Goal: Task Accomplishment & Management: Manage account settings

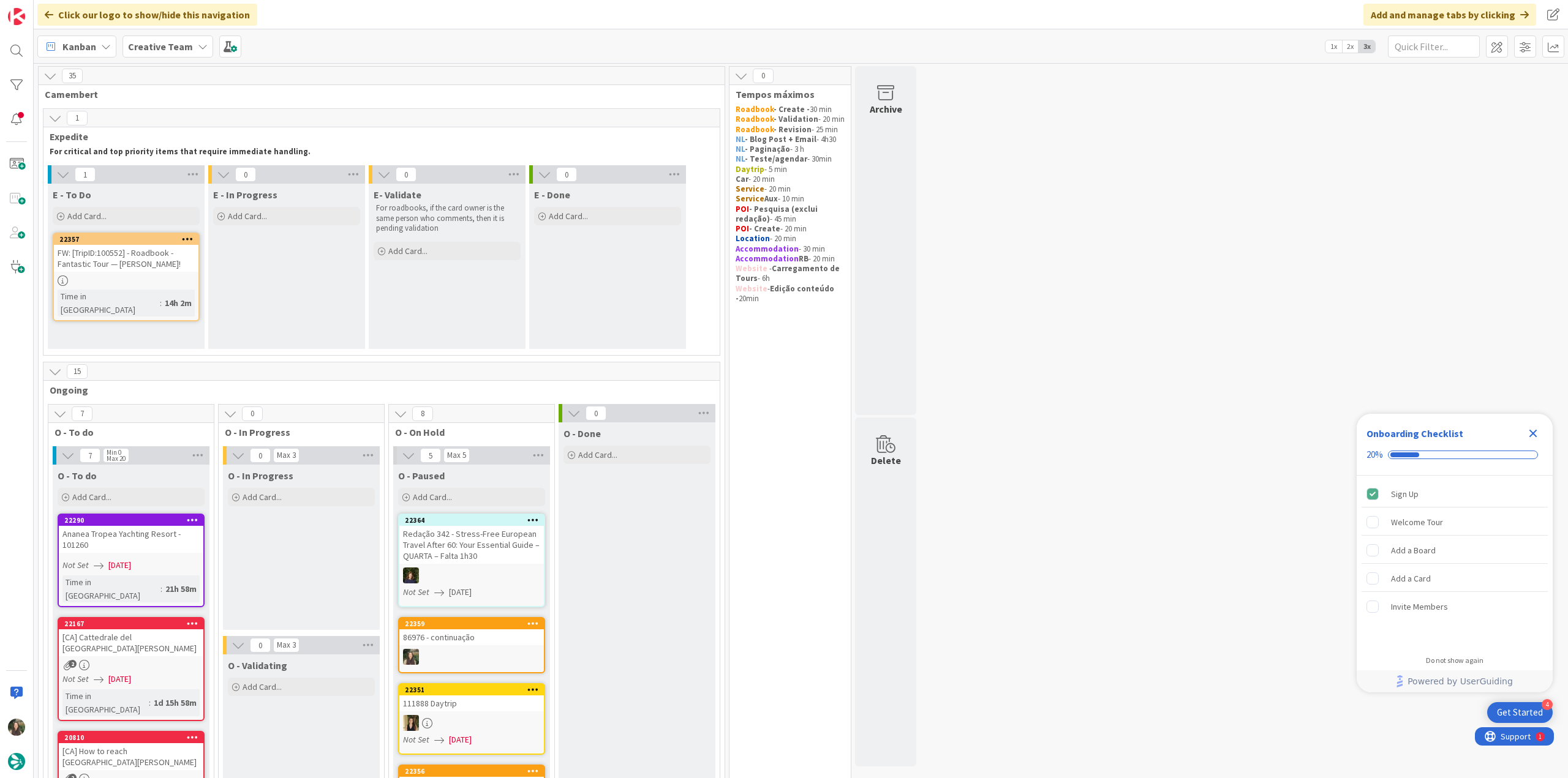
click at [1537, 430] on icon "Close Checklist" at bounding box center [1532, 433] width 14 height 14
click at [164, 262] on div "FW: [TripID:100552] - Roadbook - Fantastic Tour — [PERSON_NAME]!" at bounding box center [126, 258] width 144 height 27
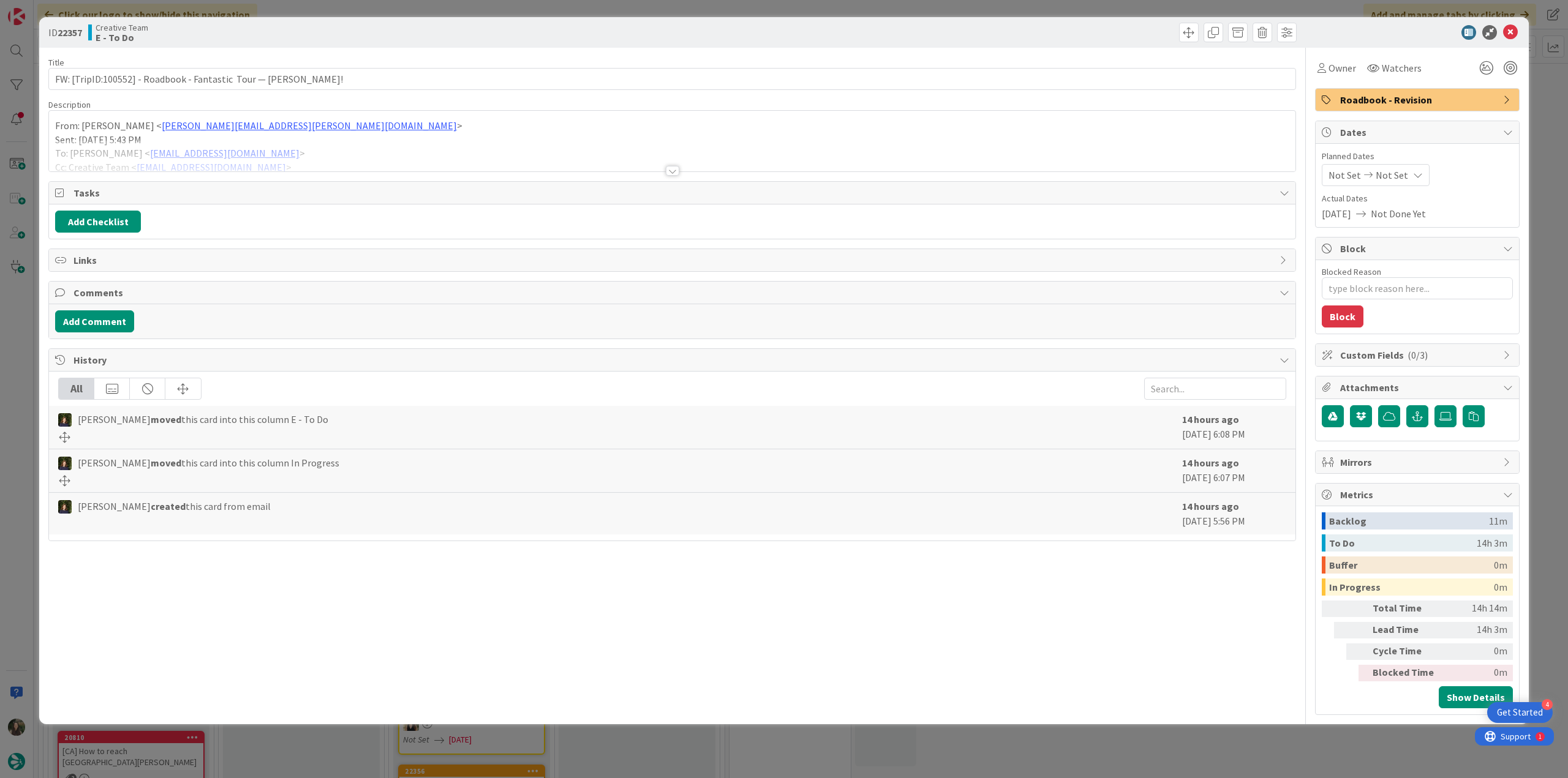
click at [370, 145] on div at bounding box center [672, 155] width 1247 height 31
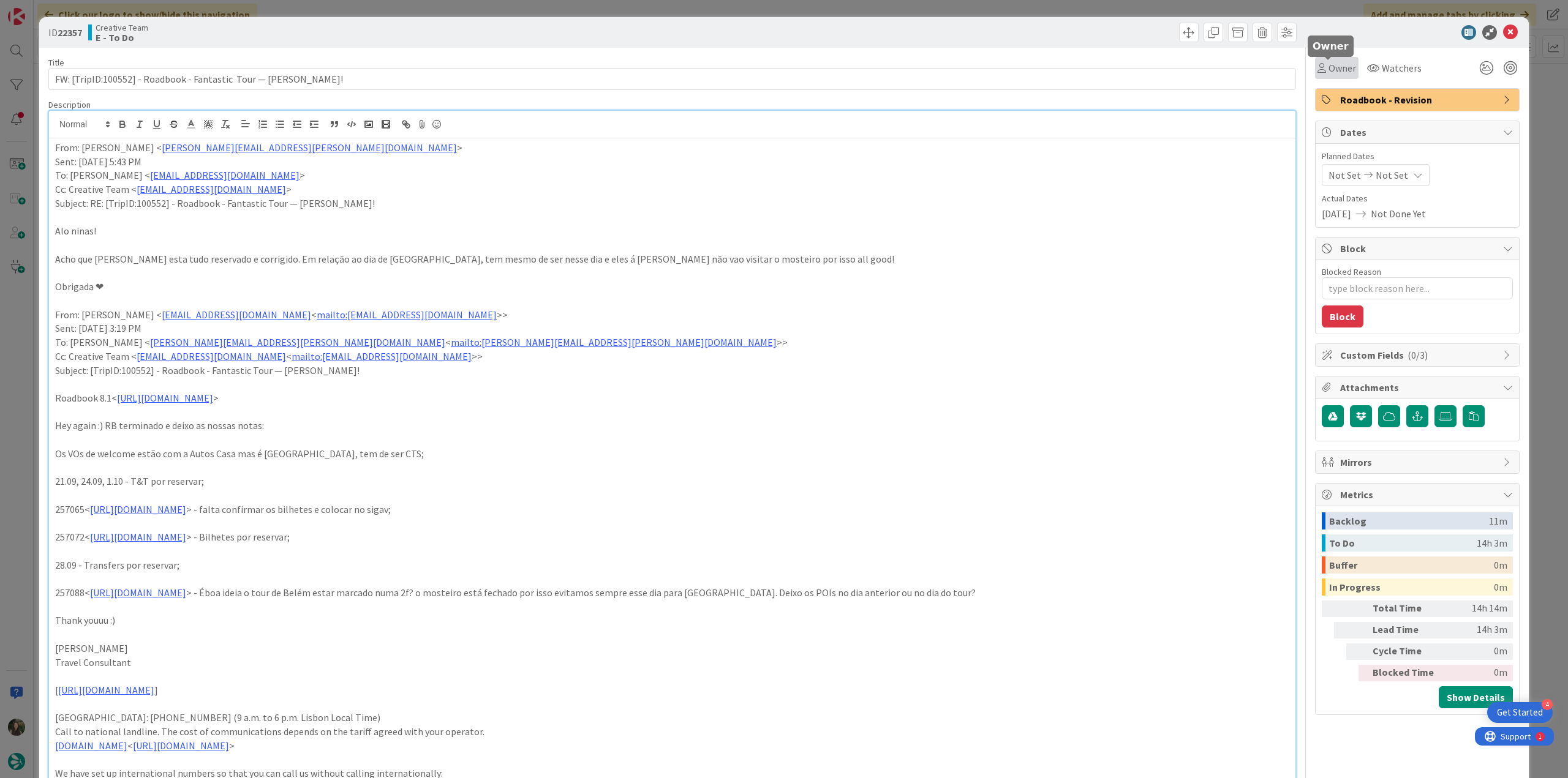
click at [1333, 75] on span "Owner" at bounding box center [1342, 67] width 27 height 14
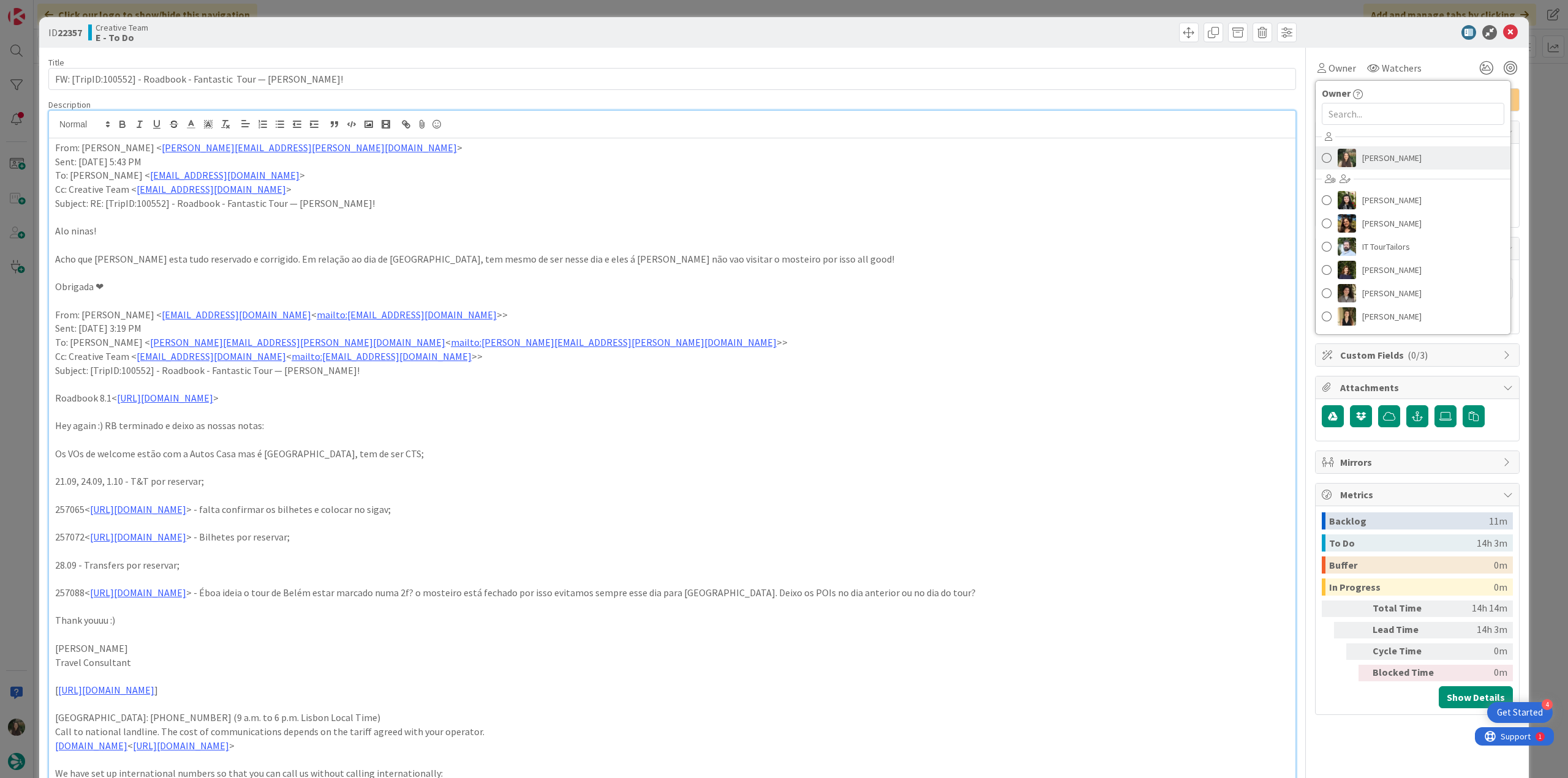
click at [1367, 160] on span "[PERSON_NAME]" at bounding box center [1392, 158] width 59 height 19
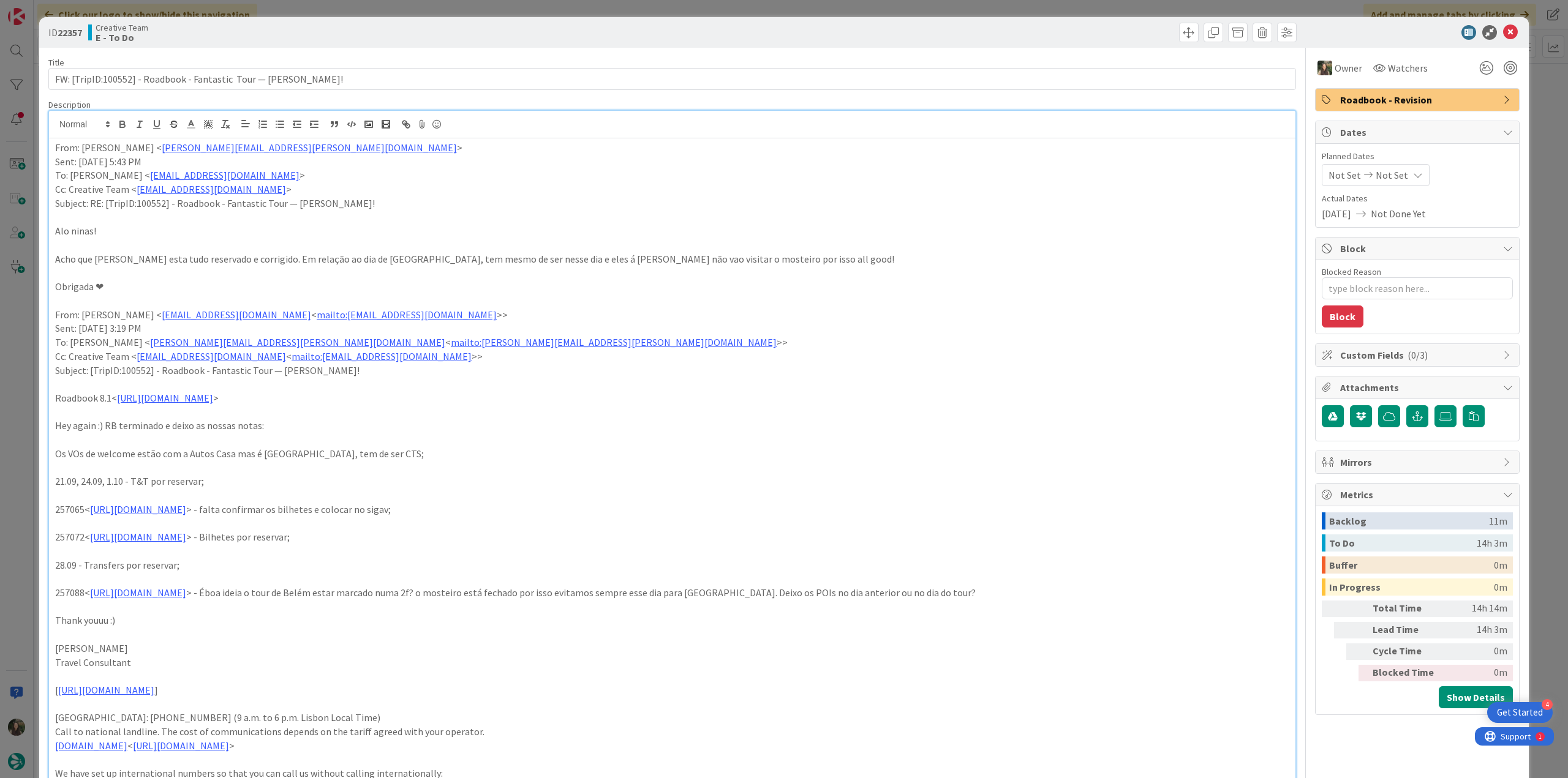
click at [19, 306] on div "ID 22357 Creative Team E - To Do Title 62 / 128 FW: [TripID:100552] - Roadbook …" at bounding box center [784, 389] width 1568 height 778
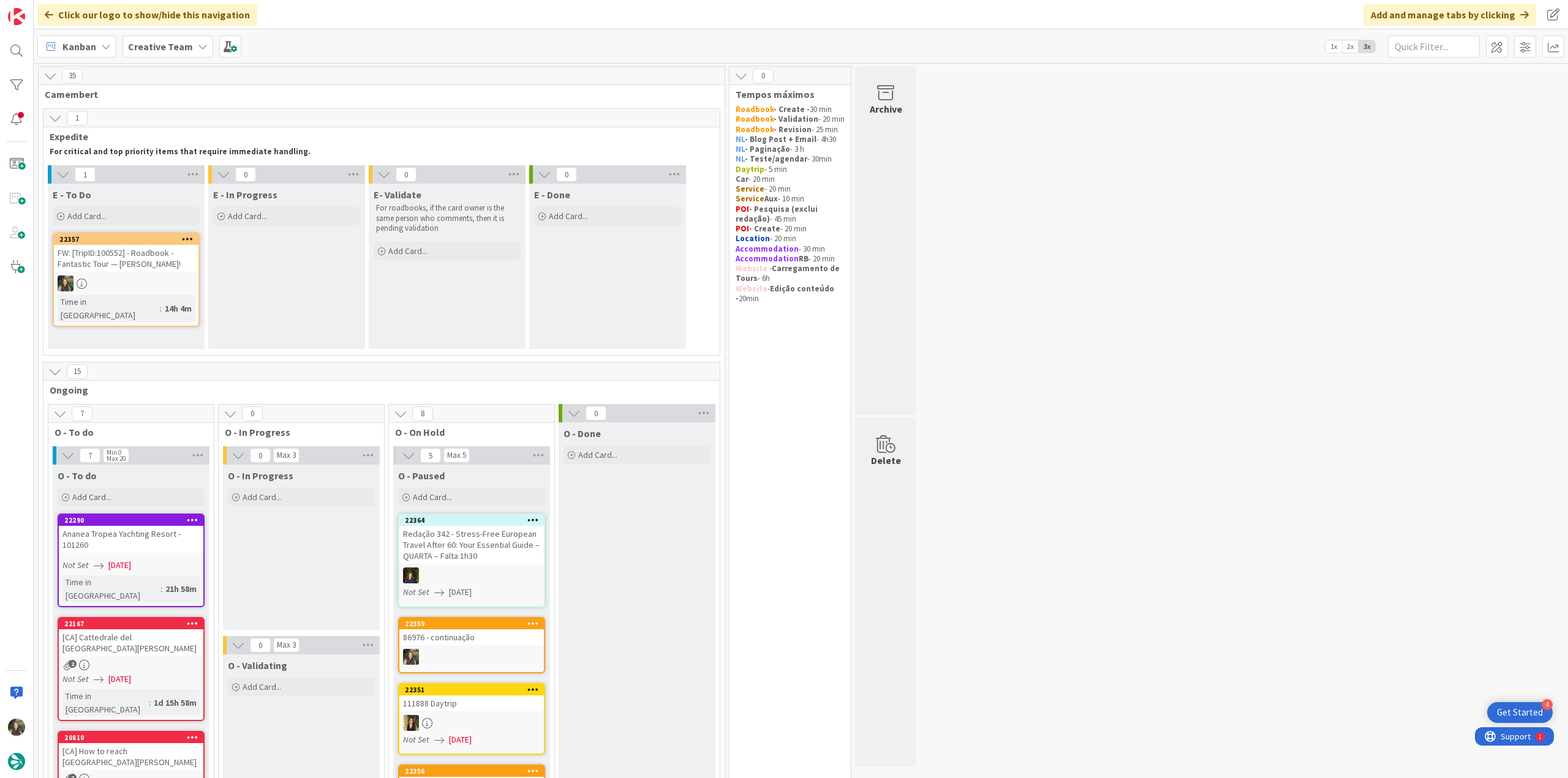
click at [177, 254] on div "FW: [TripID:100552] - Roadbook - Fantastic Tour — [PERSON_NAME]!" at bounding box center [126, 258] width 144 height 27
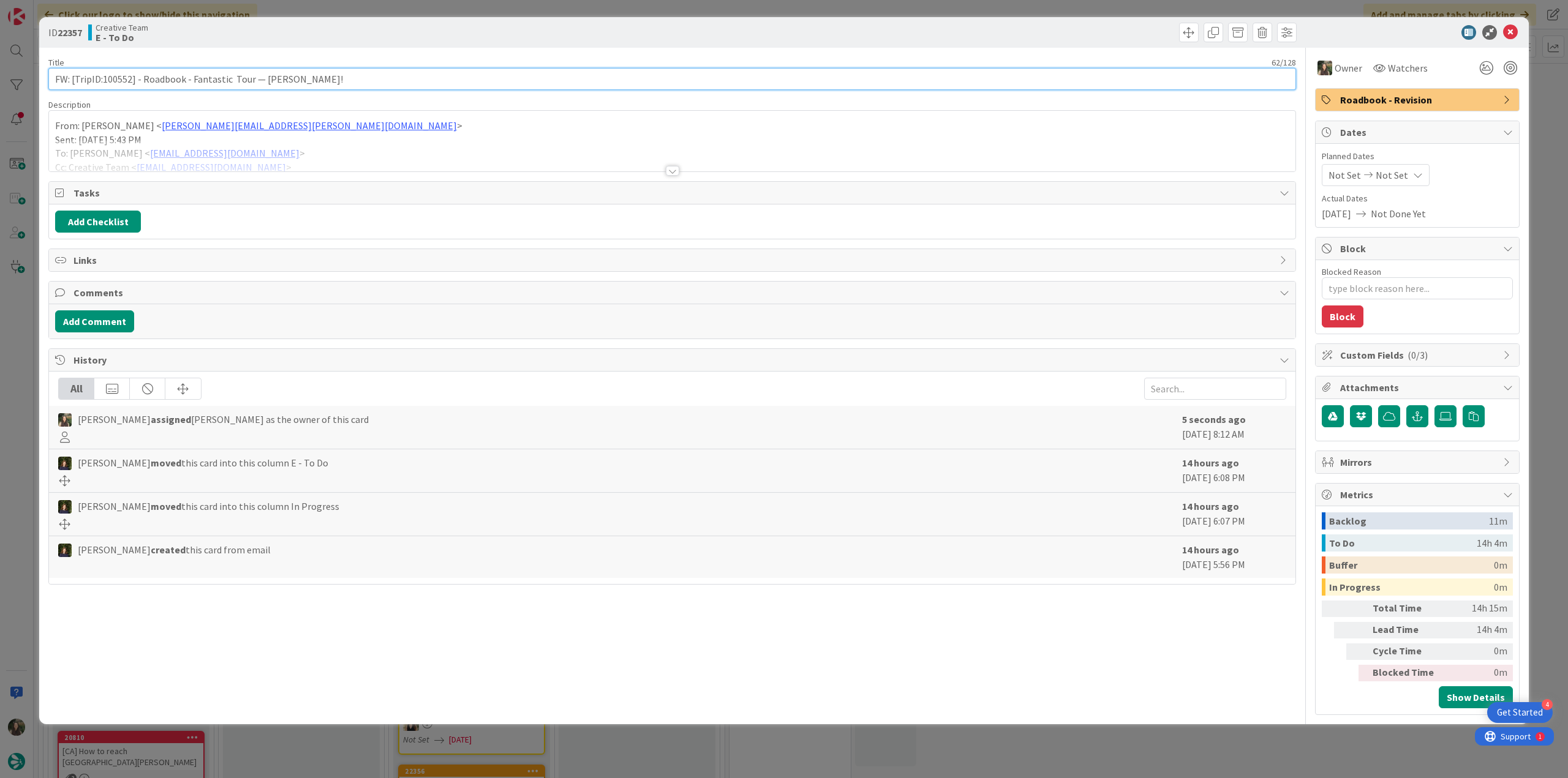
click at [117, 80] on input "FW: [TripID:100552] - Roadbook - Fantastic Tour — [PERSON_NAME]!" at bounding box center [672, 79] width 1248 height 22
click at [118, 80] on input "FW: [TripID:100552] - Roadbook - Fantastic Tour — [PERSON_NAME]!" at bounding box center [672, 79] width 1248 height 22
click at [31, 337] on div "ID 22357 Creative Team E - To Do Title 62 / 128 FW: [TripID:100552] - Roadbook …" at bounding box center [784, 389] width 1568 height 778
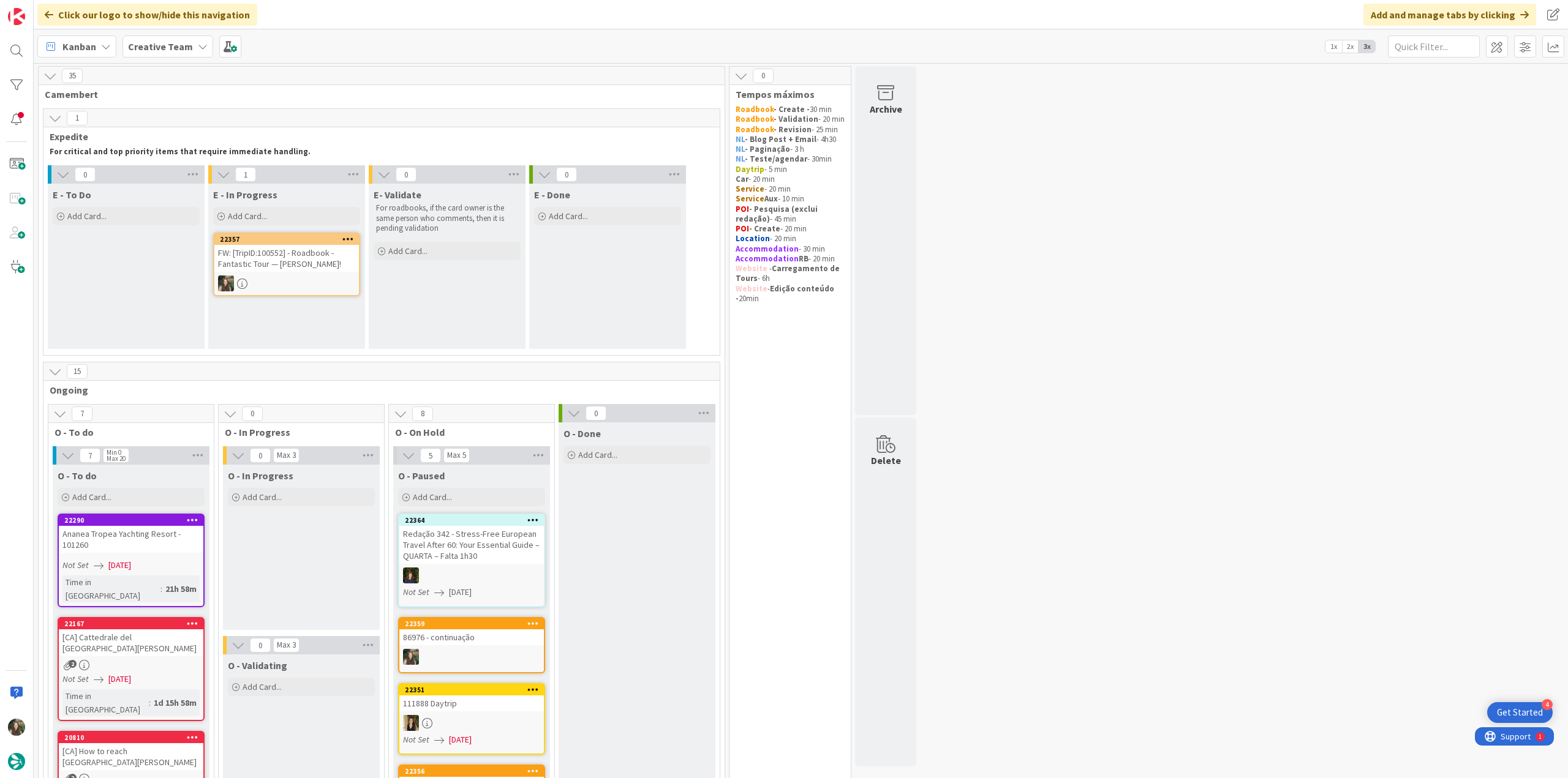
click at [300, 251] on div "FW: [TripID:100552] - Roadbook - Fantastic Tour — [PERSON_NAME]!" at bounding box center [286, 258] width 144 height 27
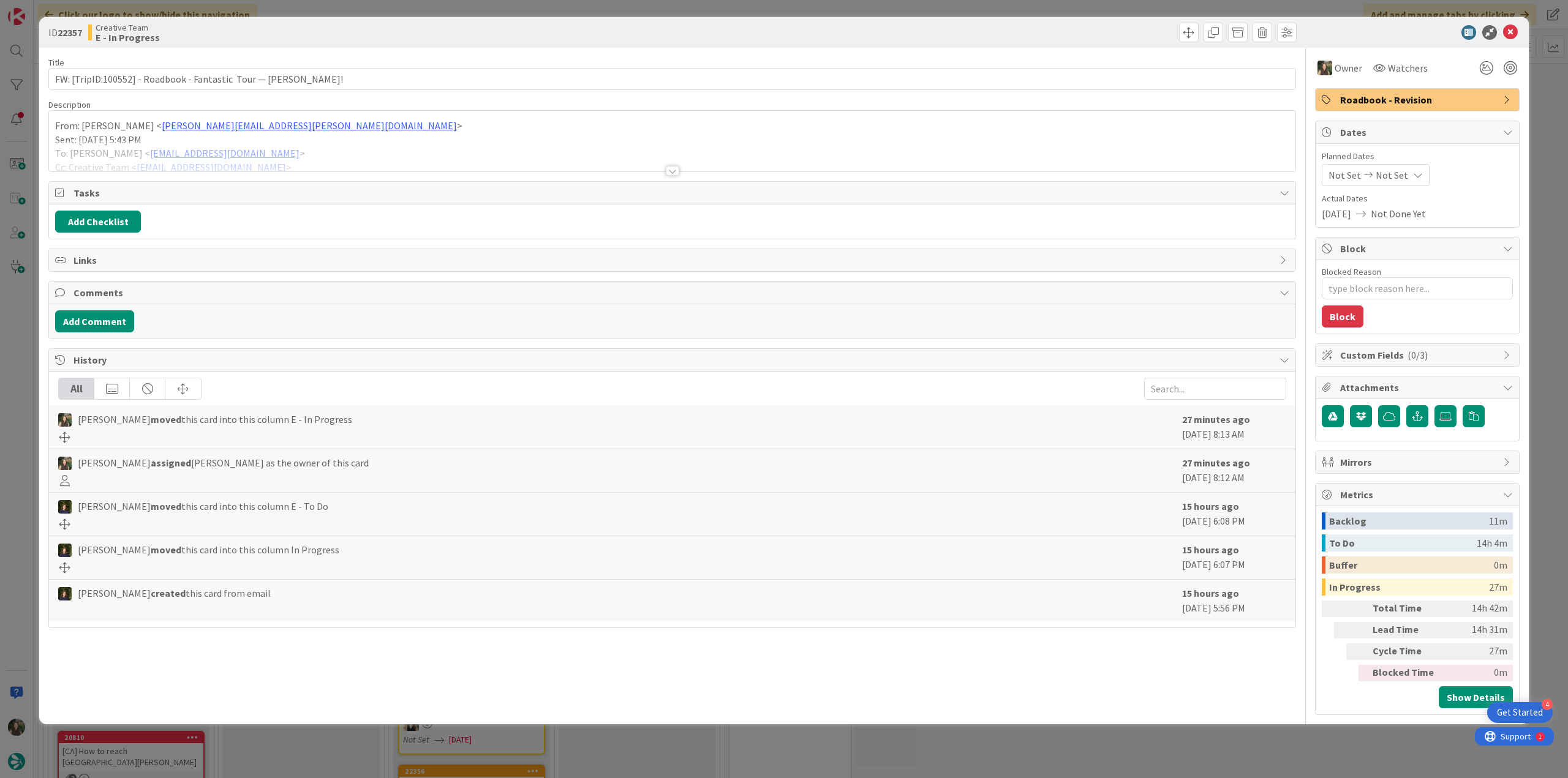
click at [331, 150] on div at bounding box center [672, 155] width 1247 height 31
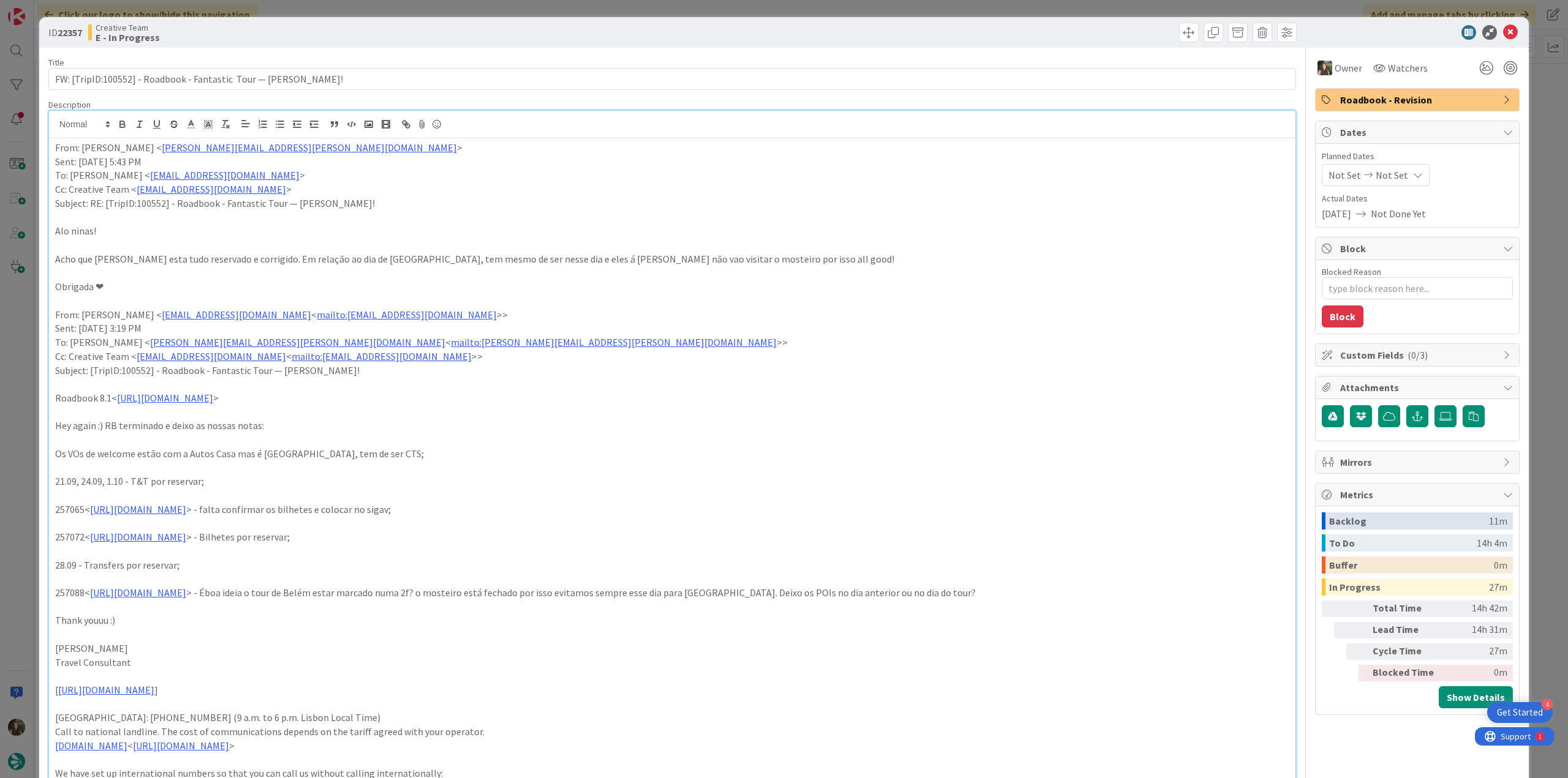
click at [12, 347] on div "ID 22357 Creative Team E - In Progress Title 62 / 128 FW: [TripID:100552] - Roa…" at bounding box center [784, 389] width 1568 height 778
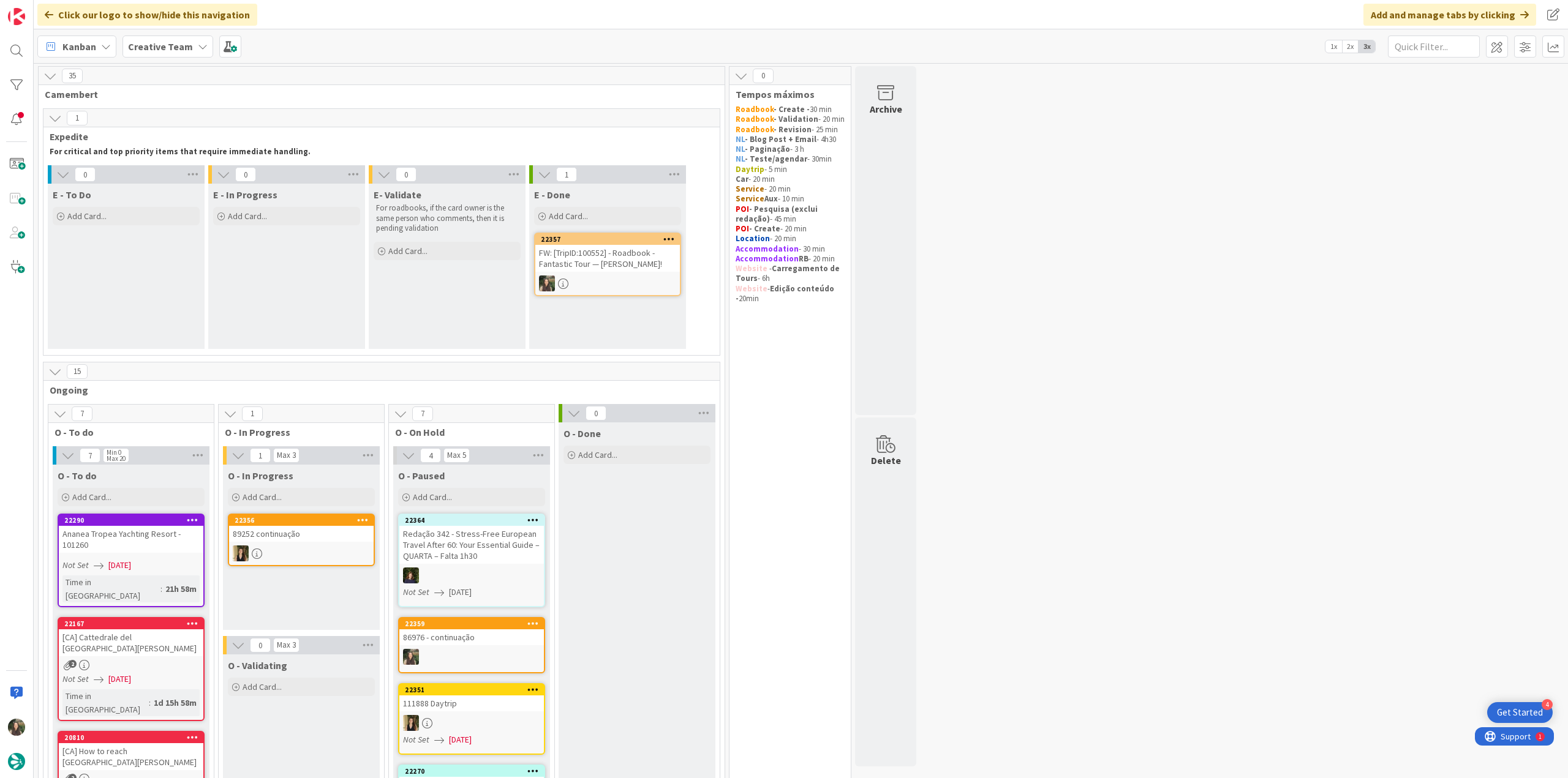
click at [625, 274] on link "22357 FW: [TripID:100552] - Roadbook - Fantastic Tour — [PERSON_NAME]!" at bounding box center [607, 264] width 147 height 64
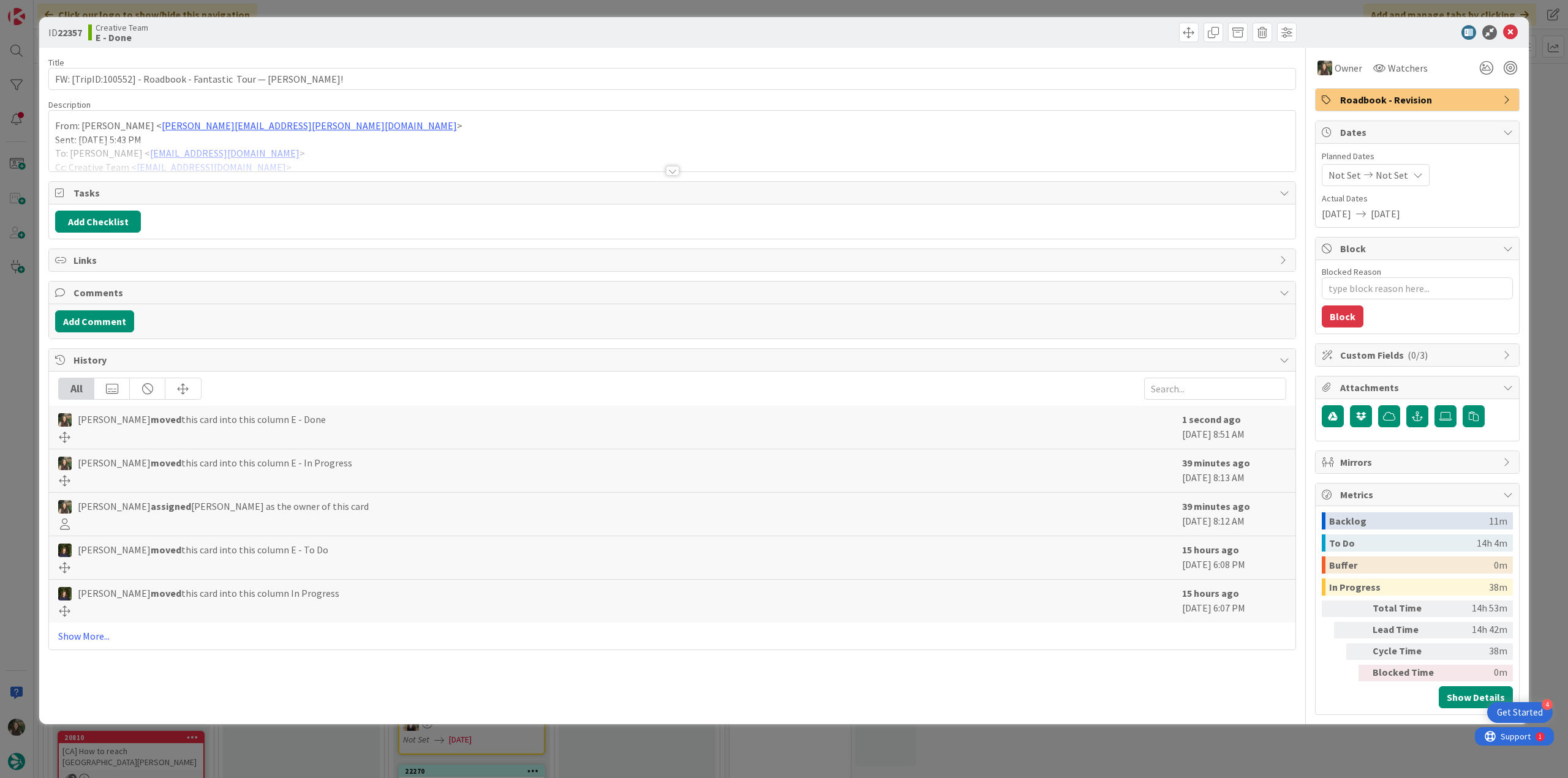
click at [1290, 736] on div "ID 22357 Creative Team E - Done Title 62 / 128 FW: [TripID:100552] - Roadbook -…" at bounding box center [784, 389] width 1568 height 778
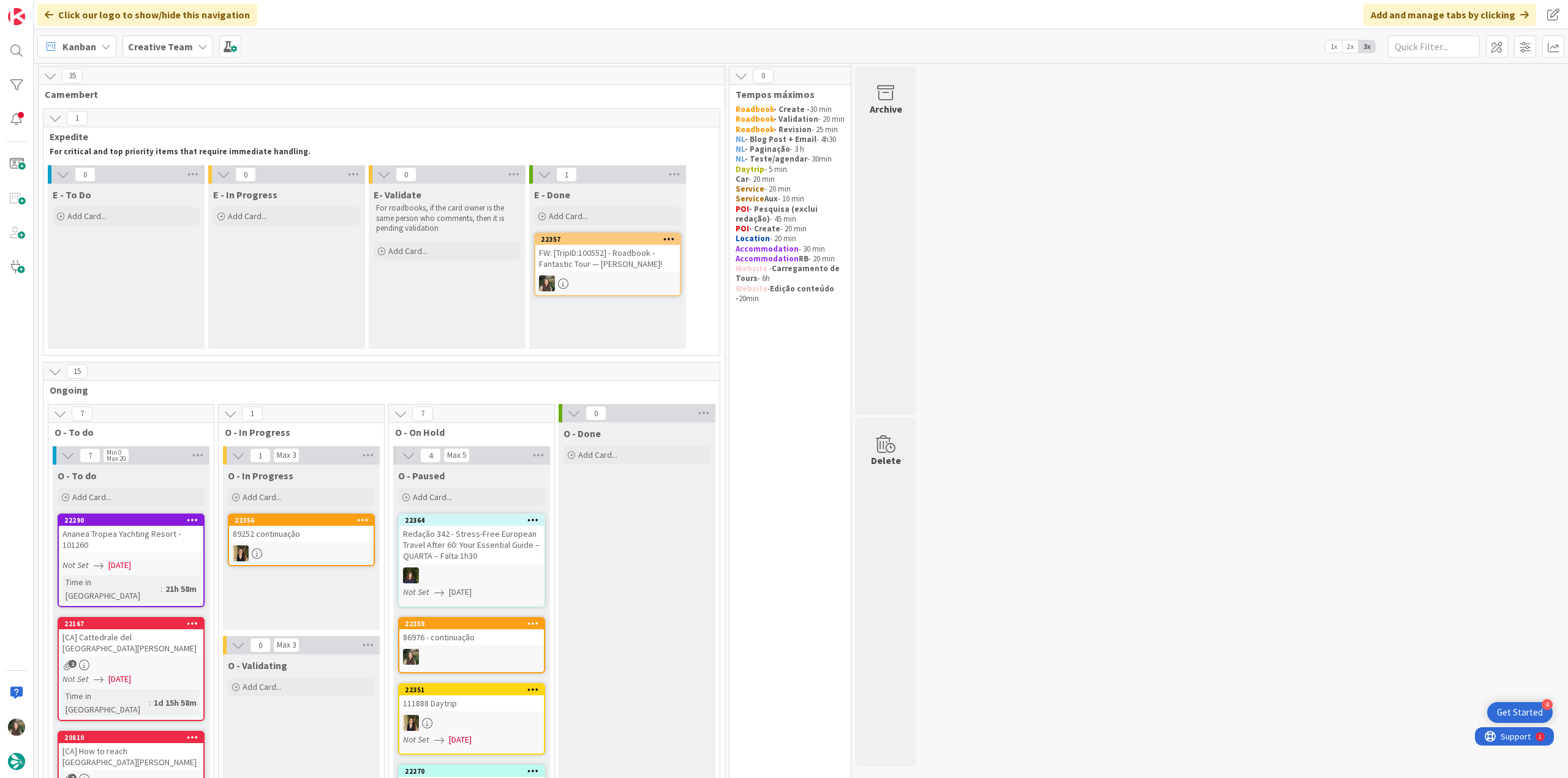
click at [588, 271] on div "FW: [TripID:100552] - Roadbook - Fantastic Tour — [PERSON_NAME]!" at bounding box center [608, 258] width 144 height 27
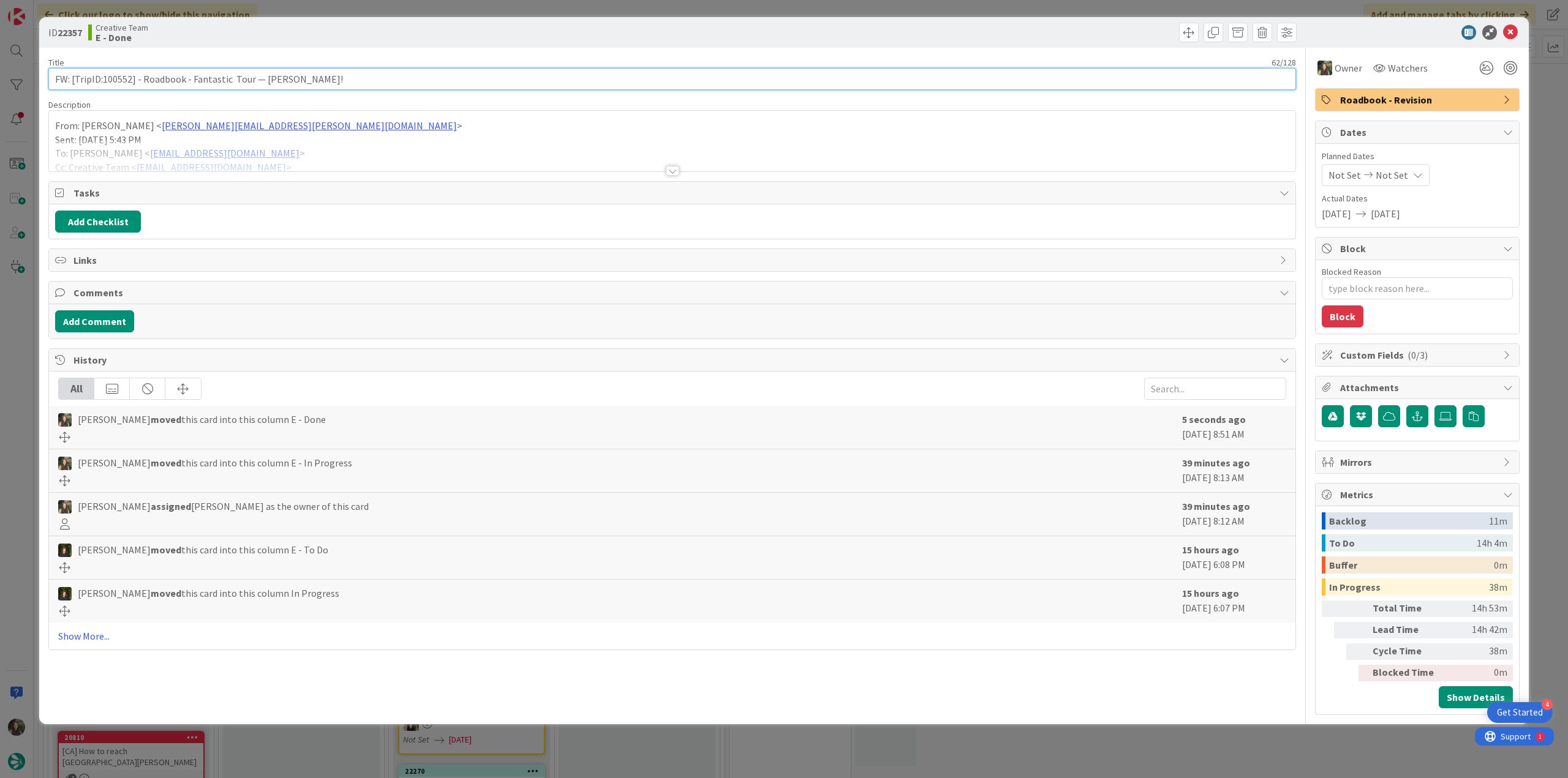
drag, startPoint x: 248, startPoint y: 82, endPoint x: 38, endPoint y: 90, distance: 210.2
click at [38, 88] on div "ID 22357 Creative Team E - Done Title 62 / 128 FW: [TripID:100552] - Roadbook -…" at bounding box center [784, 389] width 1568 height 778
drag, startPoint x: 26, startPoint y: 373, endPoint x: 35, endPoint y: 372, distance: 9.1
click at [26, 374] on div "ID 22357 Creative Team E - Done Title 62 / 128 FW: [TripID:100552] - Roadbook -…" at bounding box center [784, 389] width 1568 height 778
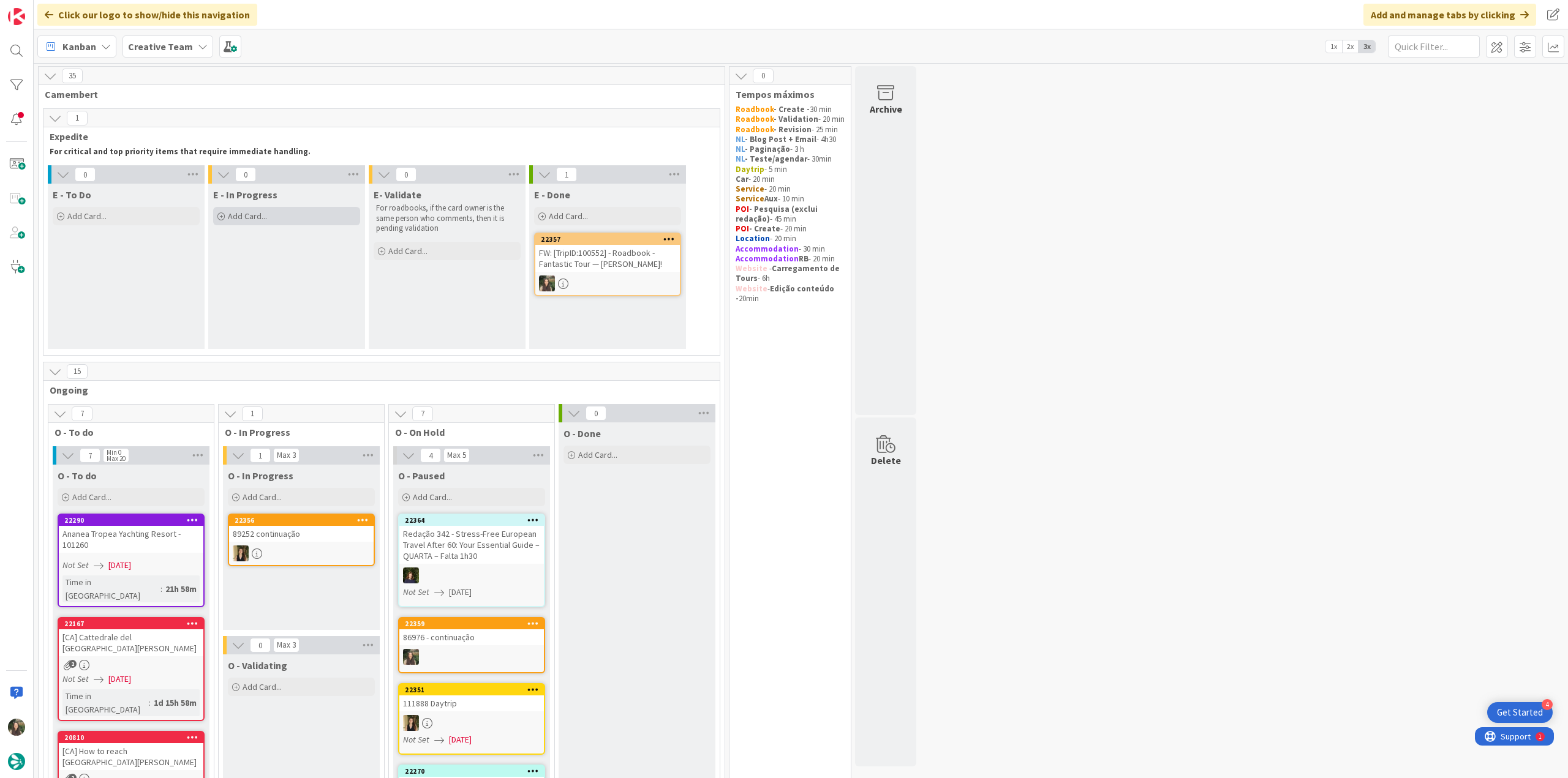
click at [271, 219] on div "Add Card..." at bounding box center [286, 217] width 147 height 19
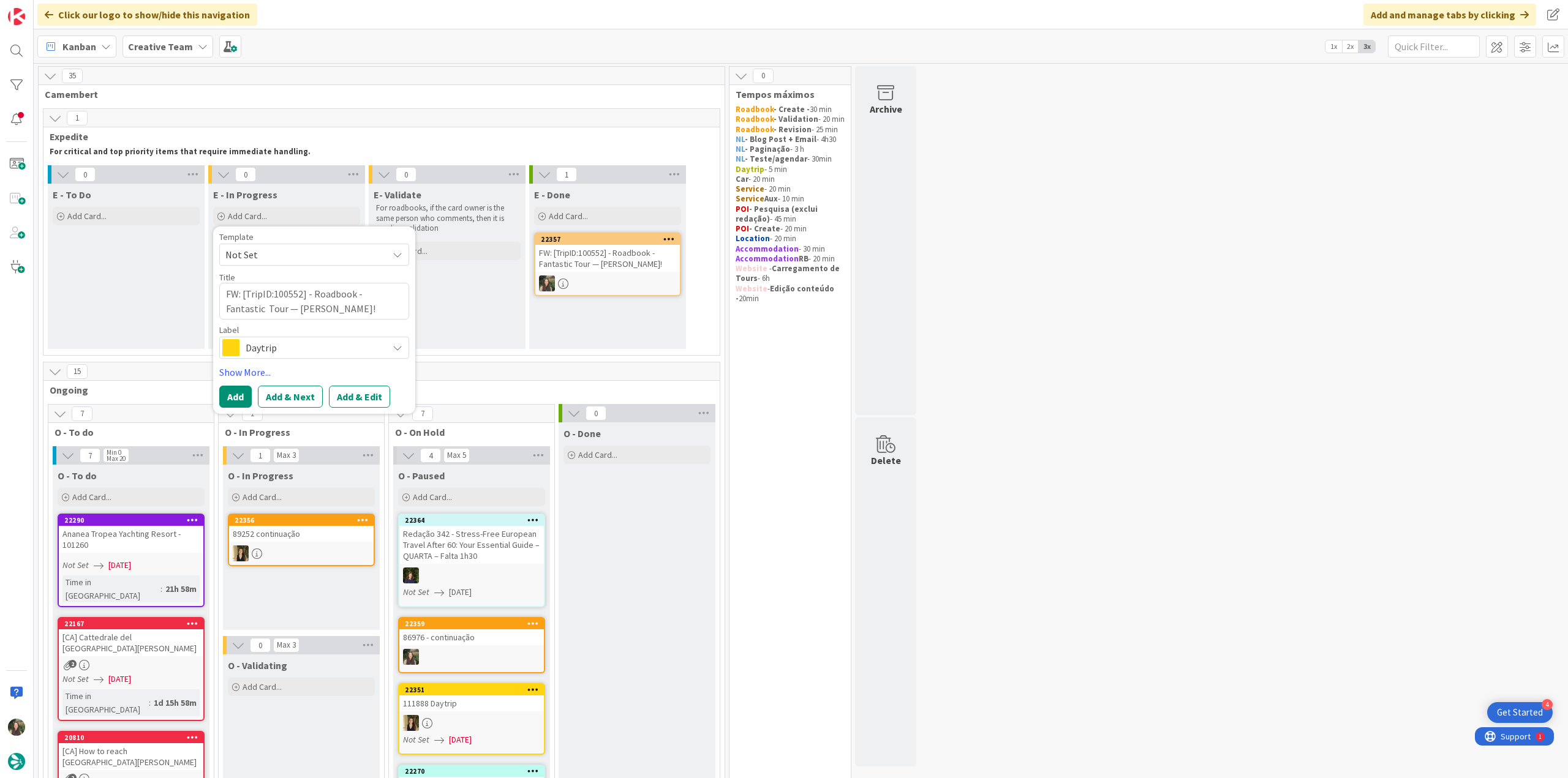
type textarea "x"
type textarea "FW: [TripID:100552] - Roadbook - Fantastic Tour — [PERSON_NAME]!"
click at [272, 353] on span "Daytrip" at bounding box center [314, 347] width 136 height 17
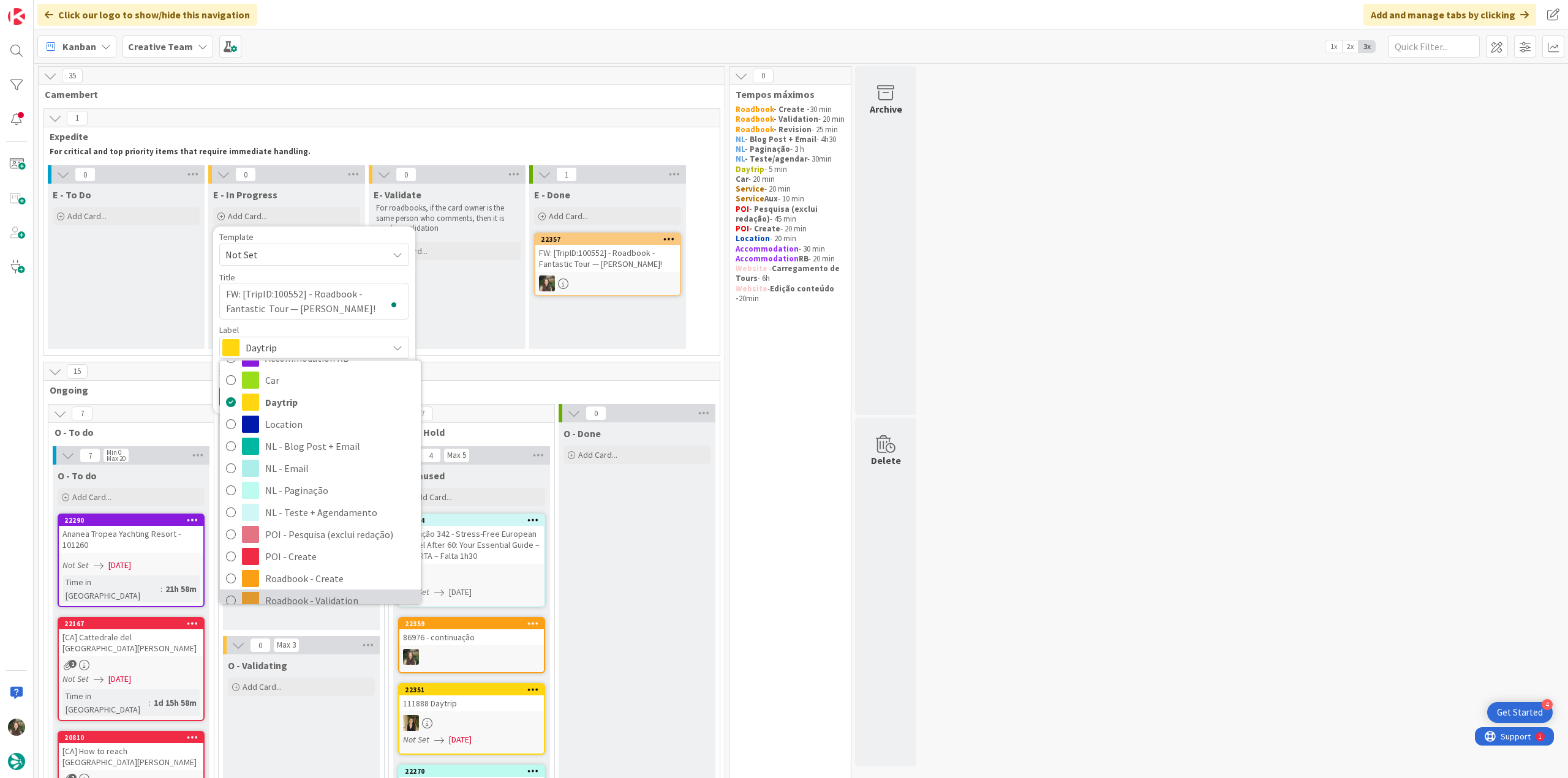
scroll to position [122, 0]
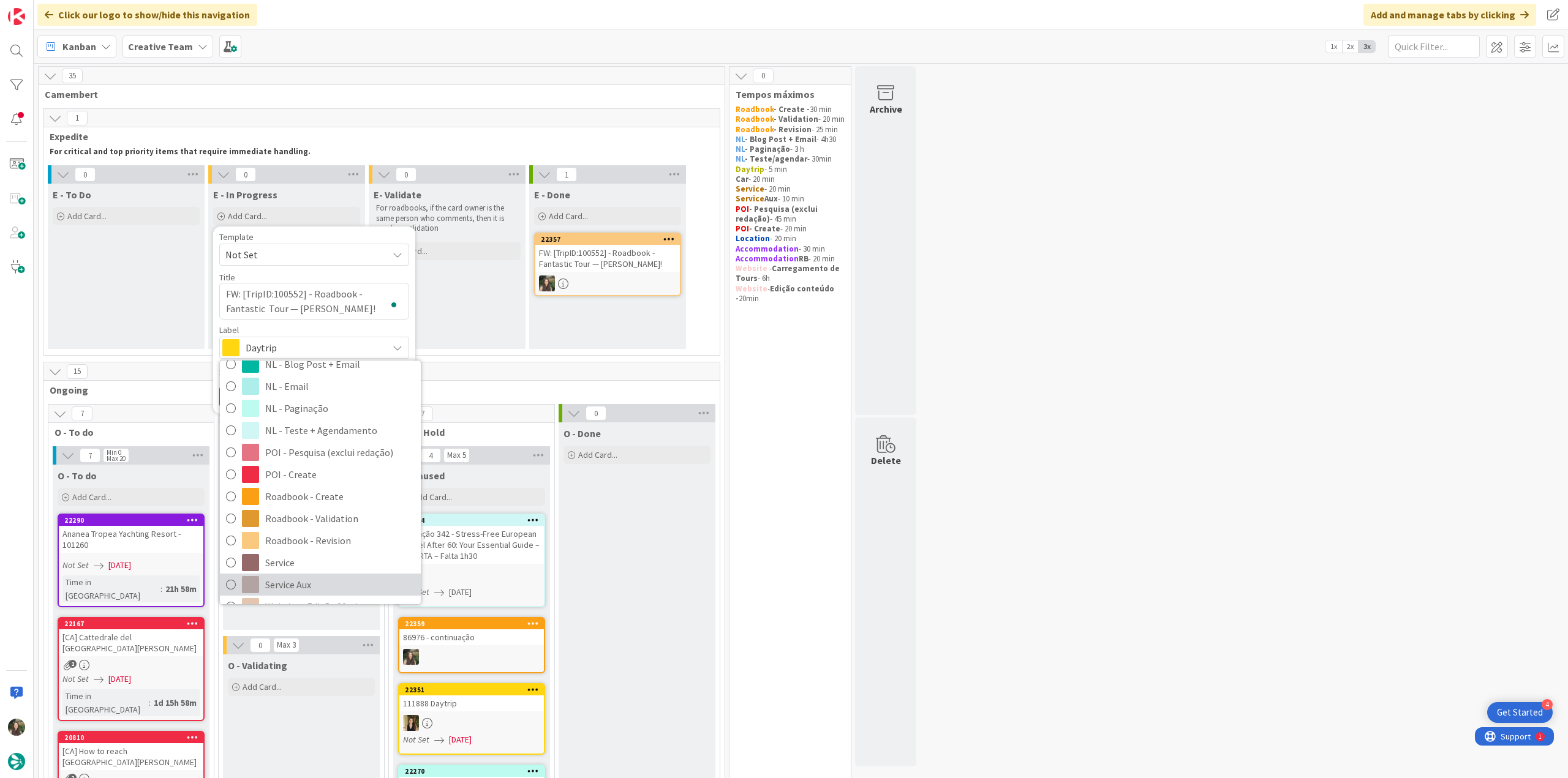
click at [303, 589] on span "Service Aux" at bounding box center [340, 584] width 150 height 19
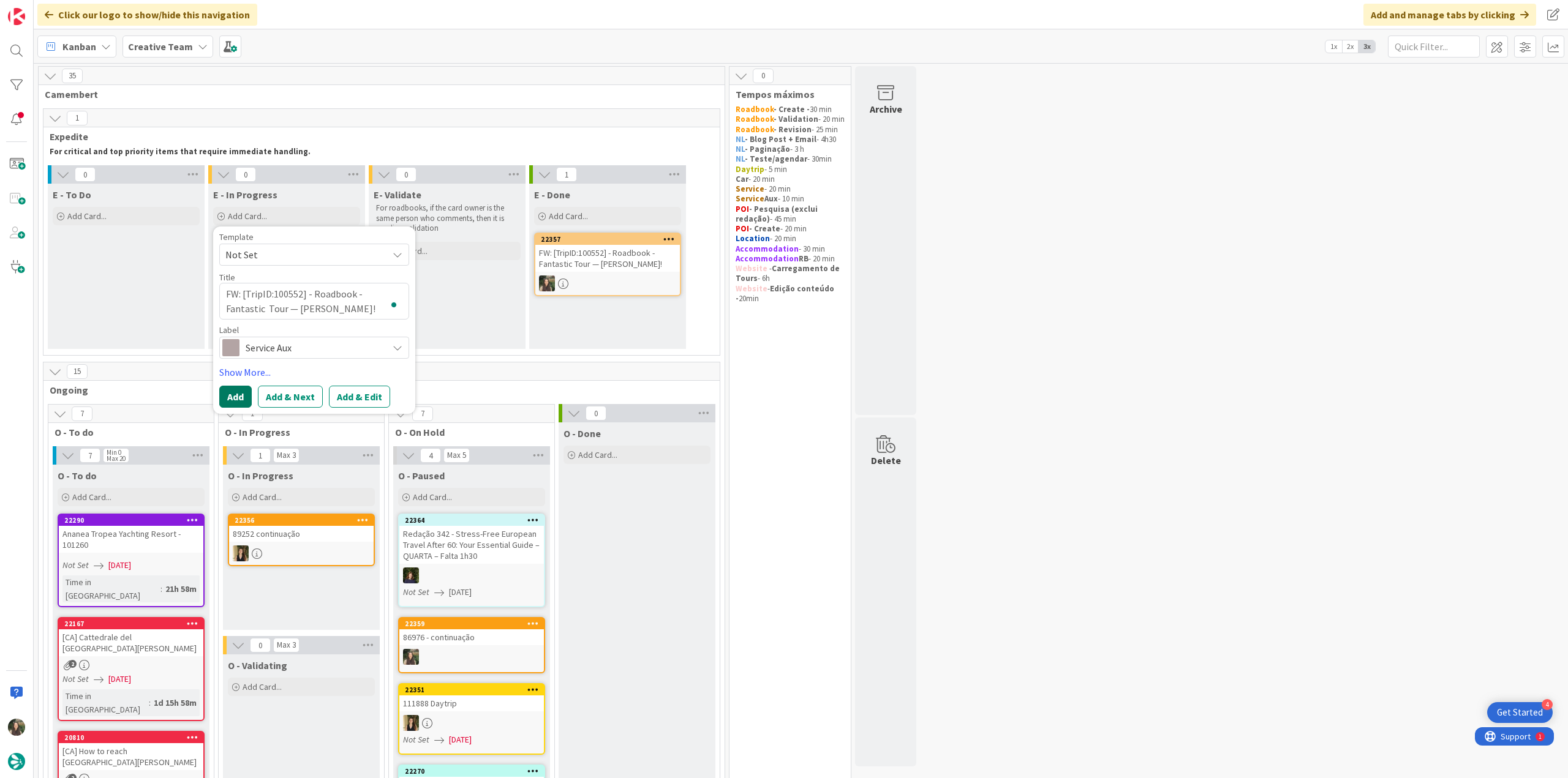
click at [242, 395] on button "Add" at bounding box center [235, 397] width 32 height 22
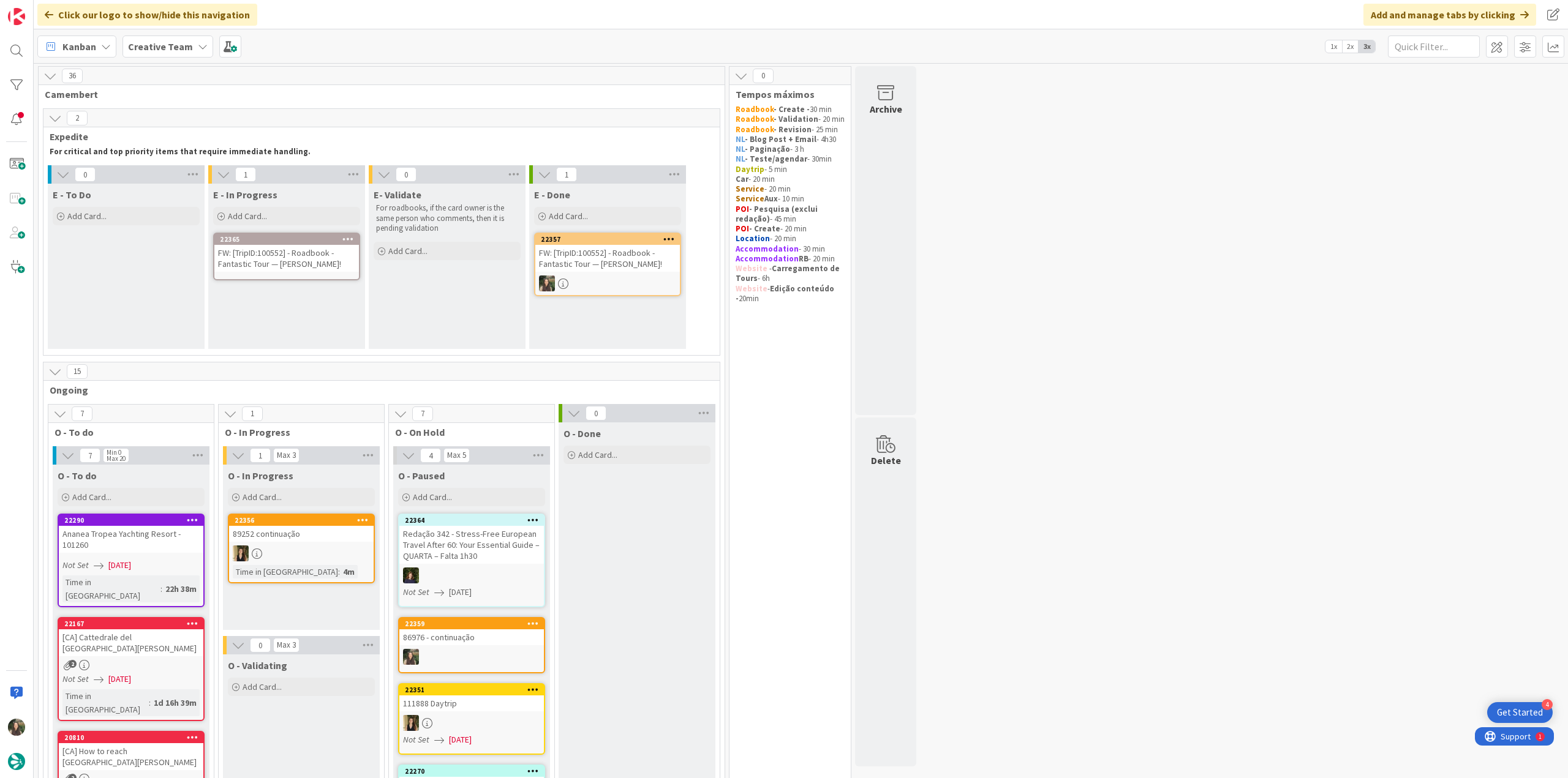
click at [283, 247] on div "FW: [TripID:100552] - Roadbook - Fantastic Tour — [PERSON_NAME]!" at bounding box center [286, 258] width 144 height 27
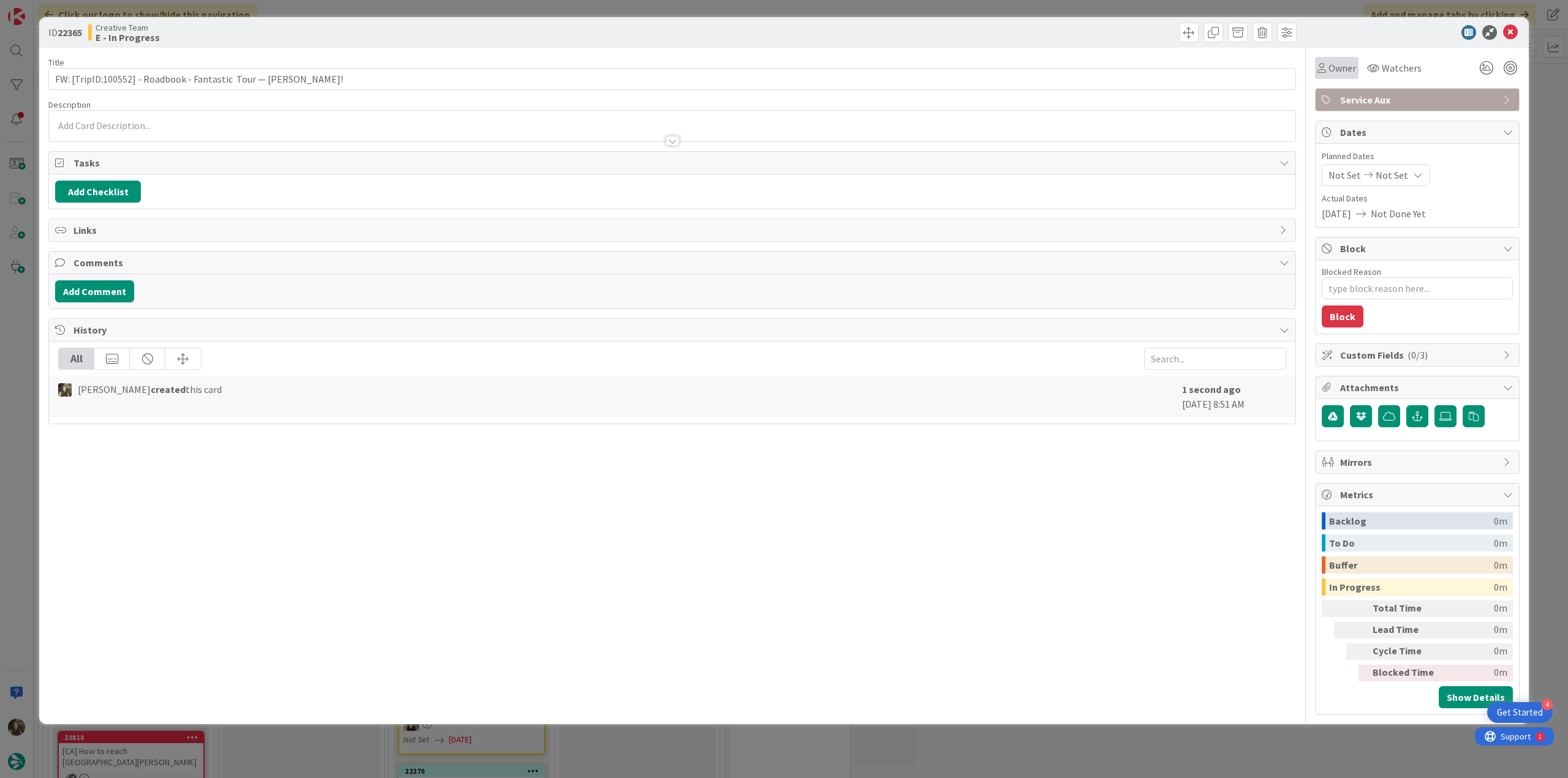
click at [1346, 78] on div "Owner" at bounding box center [1336, 68] width 43 height 22
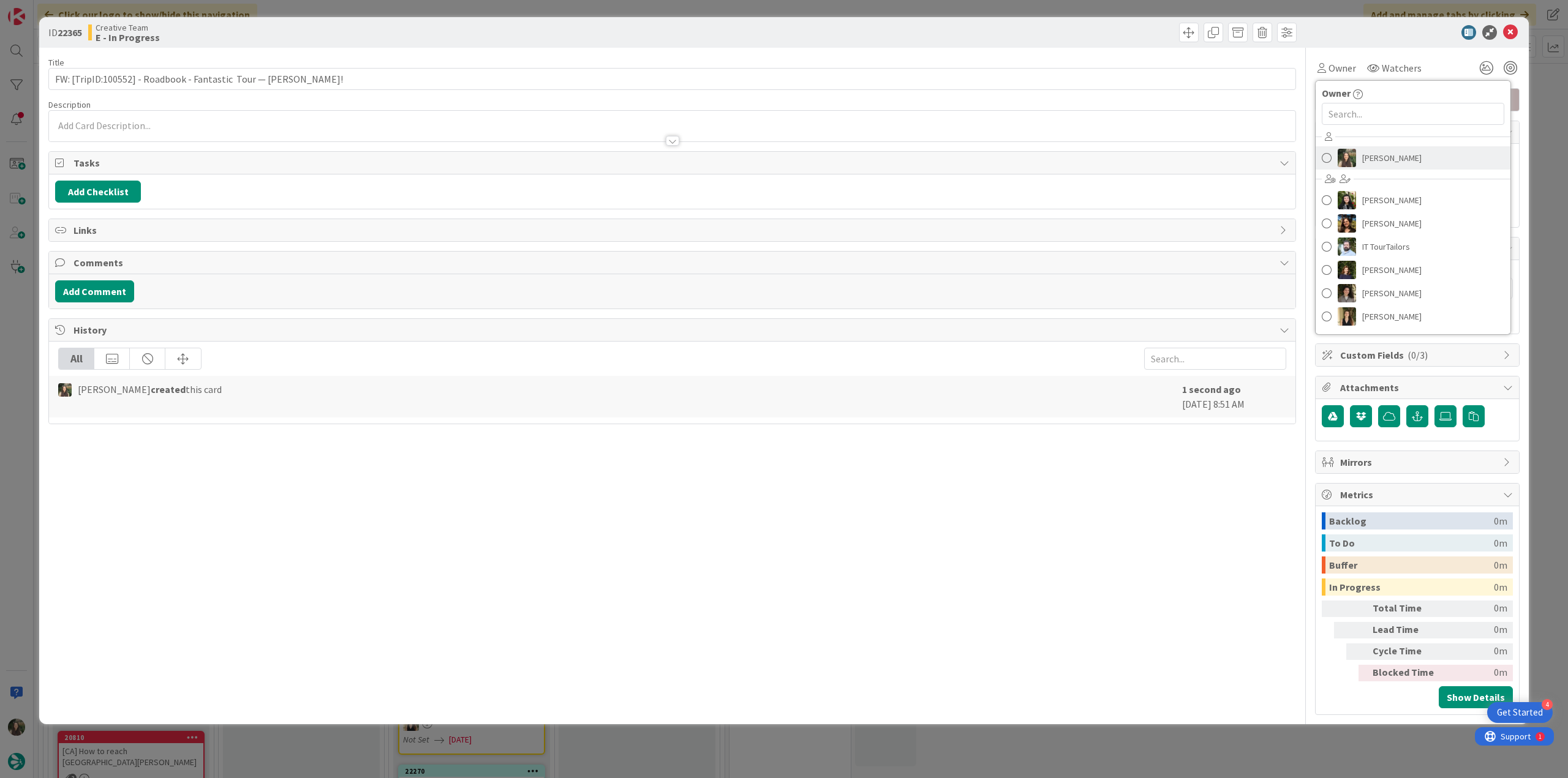
click at [1373, 166] on span "[PERSON_NAME]" at bounding box center [1392, 158] width 59 height 19
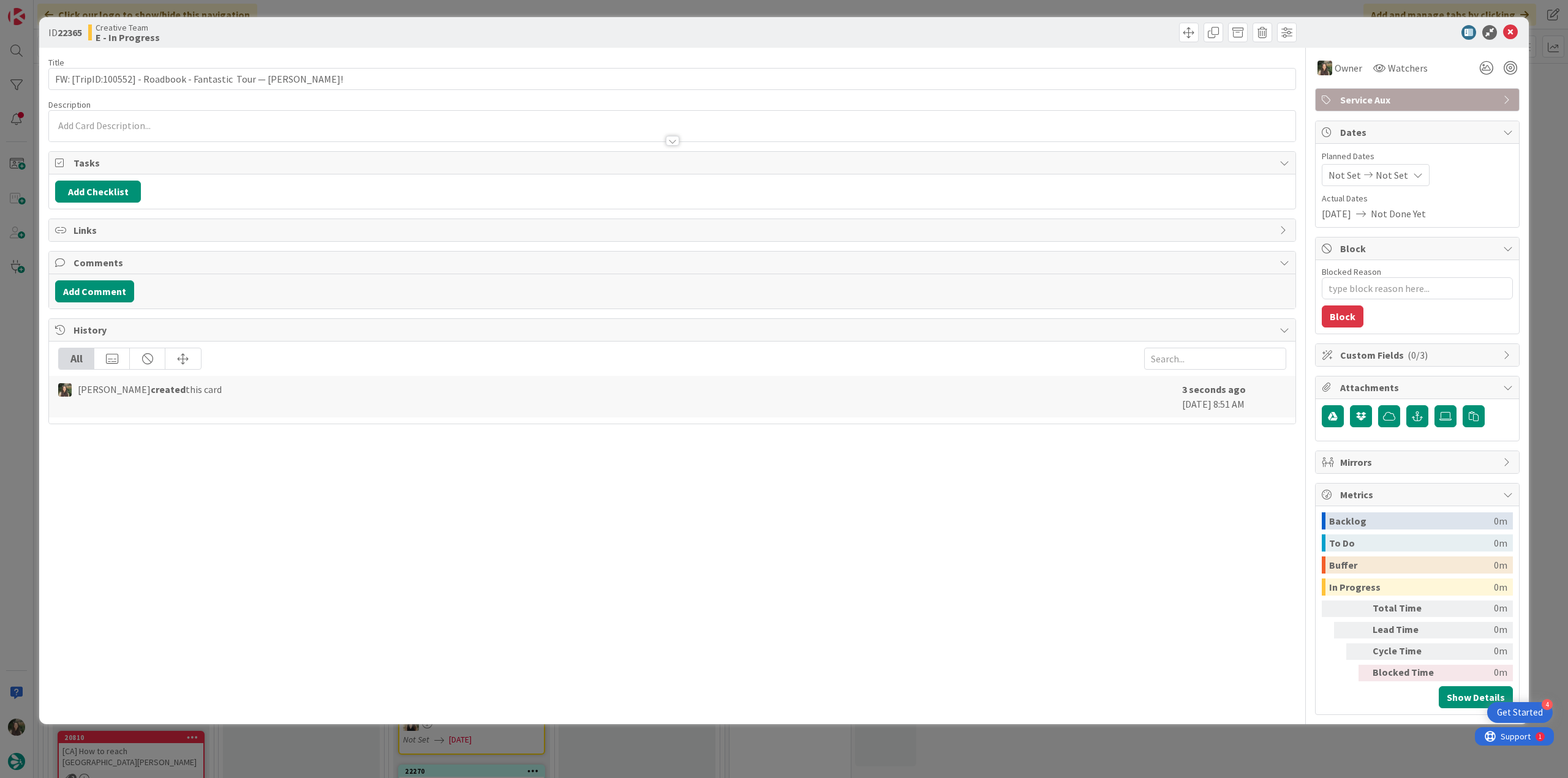
click at [1544, 139] on div "ID 22365 Creative Team E - In Progress Title 62 / 128 FW: [TripID:100552] - Roa…" at bounding box center [784, 389] width 1568 height 778
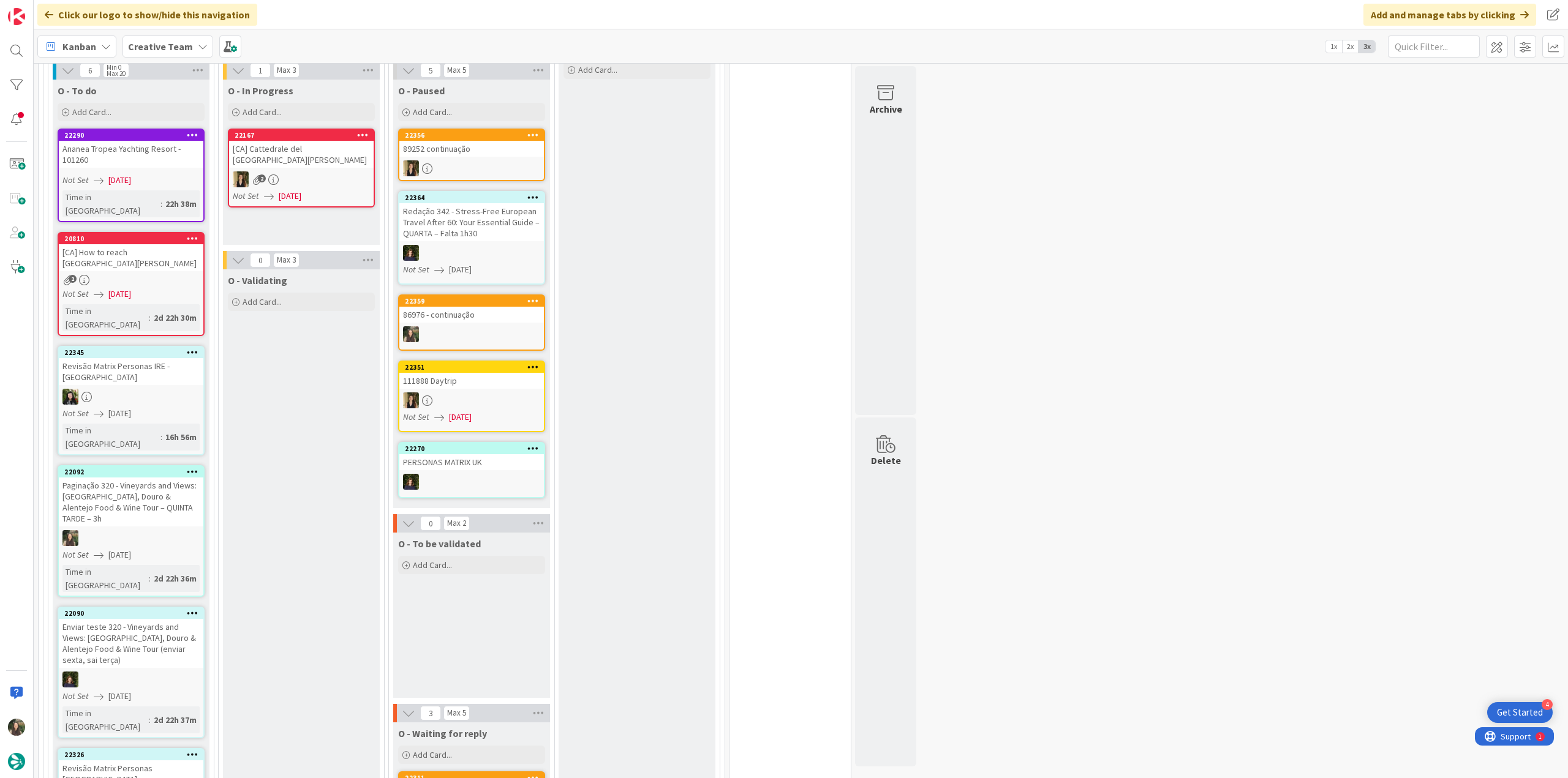
scroll to position [306, 0]
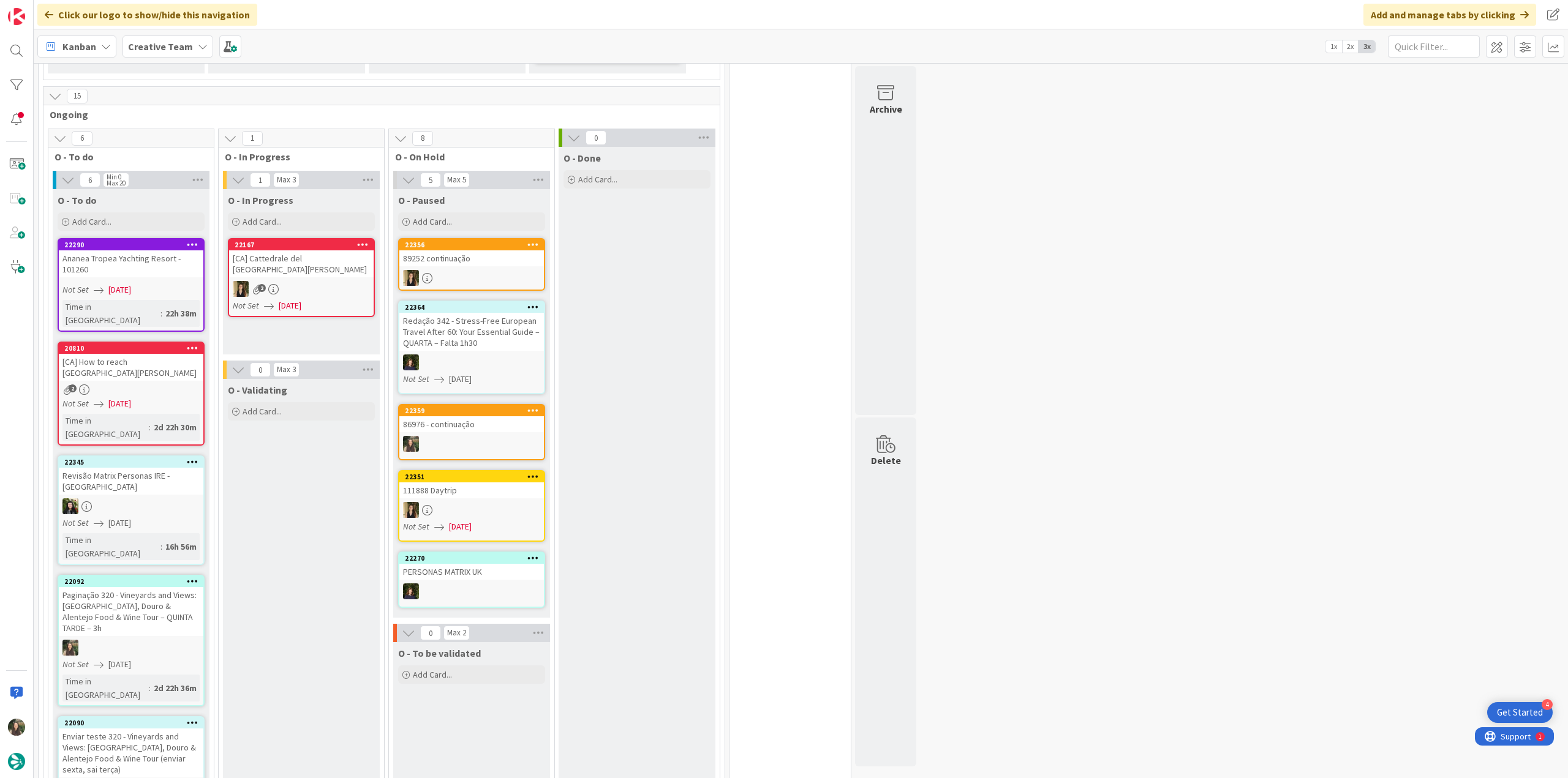
click at [498, 426] on div "86976 - continuação" at bounding box center [472, 424] width 144 height 16
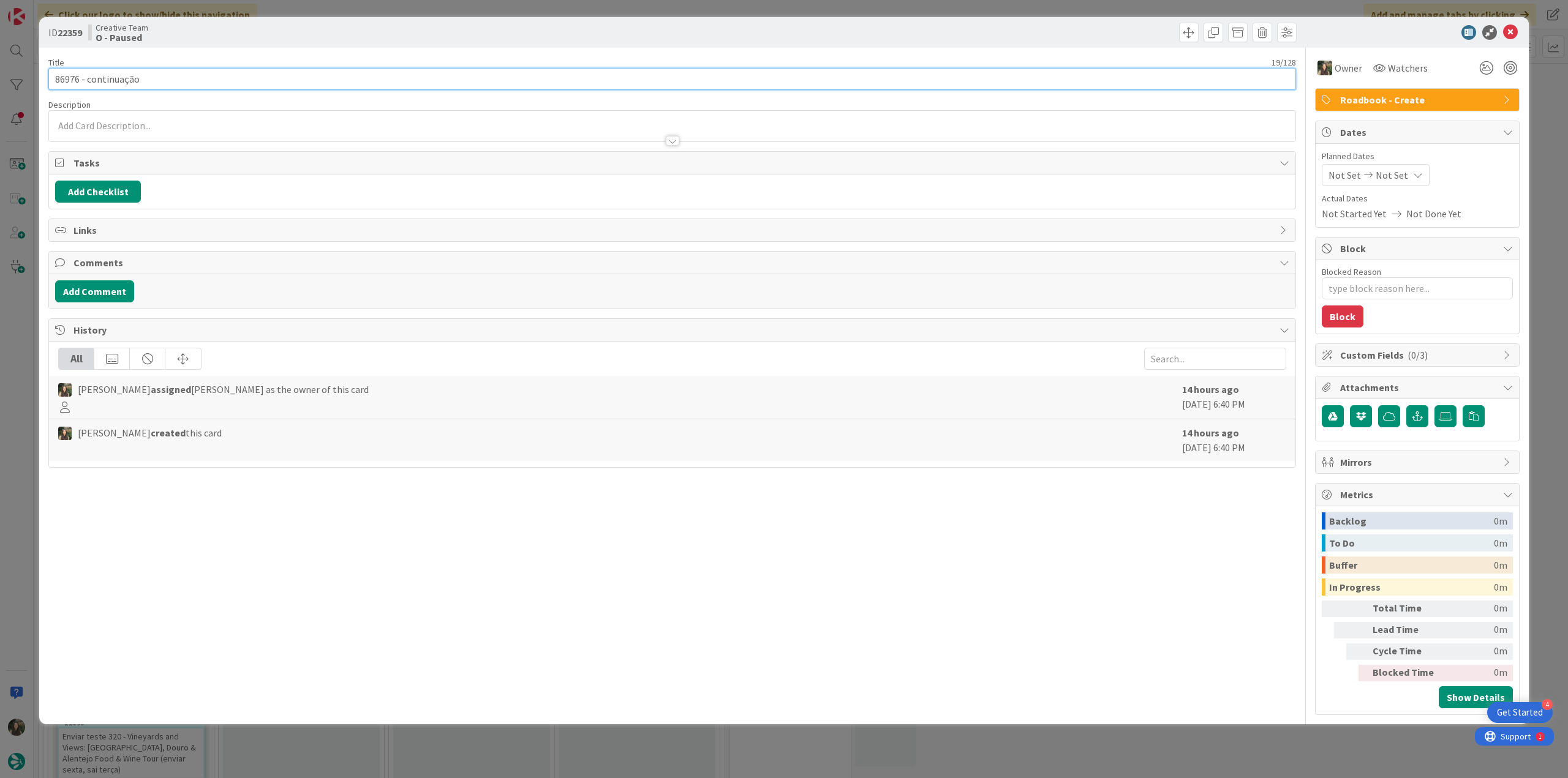
click at [63, 78] on input "86976 - continuação" at bounding box center [672, 79] width 1248 height 22
click at [21, 375] on div "ID 22359 Creative Team O - Paused Title 19 / 128 86976 - continuação Descriptio…" at bounding box center [784, 389] width 1568 height 778
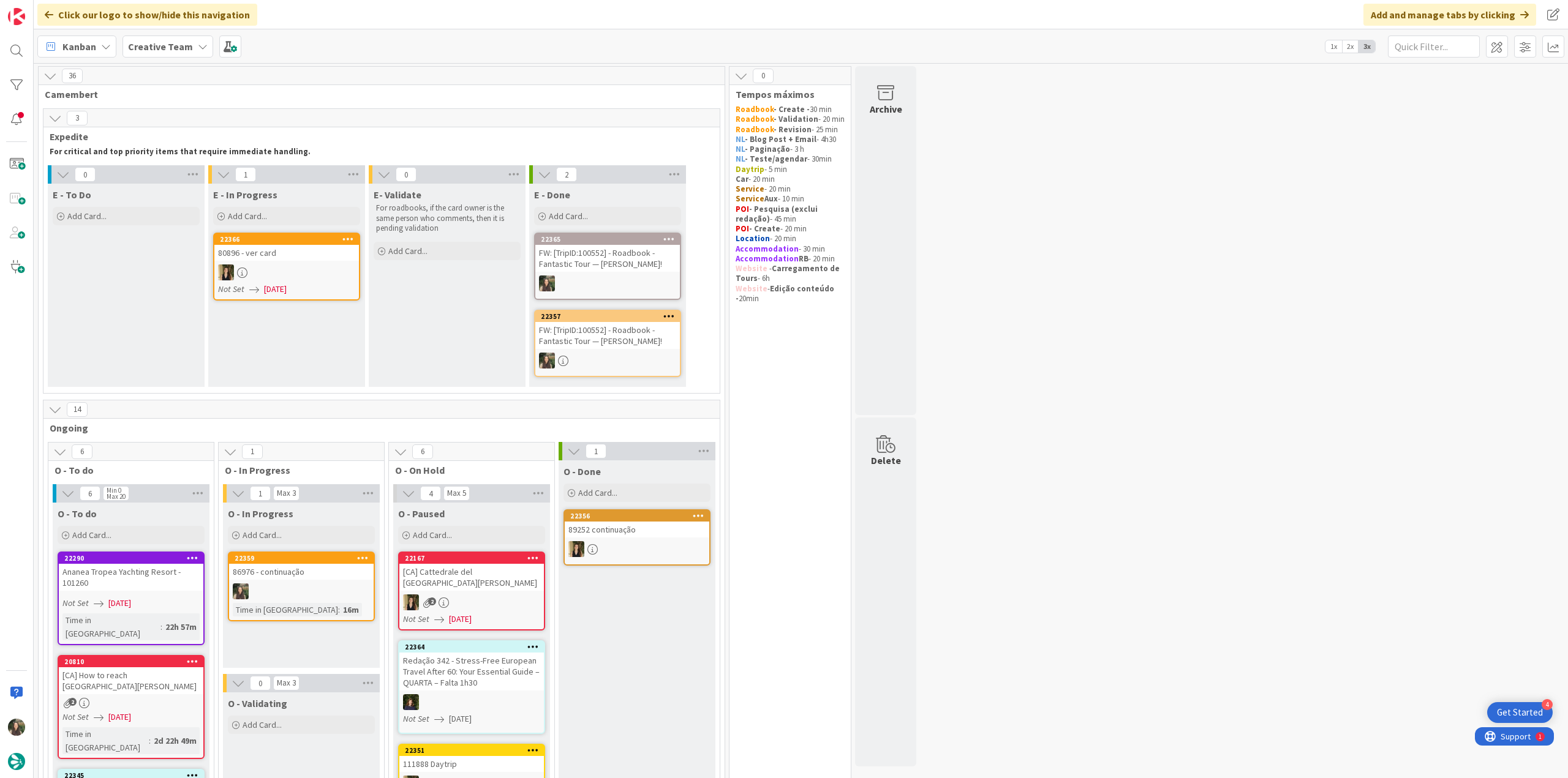
click at [282, 267] on div at bounding box center [286, 272] width 144 height 16
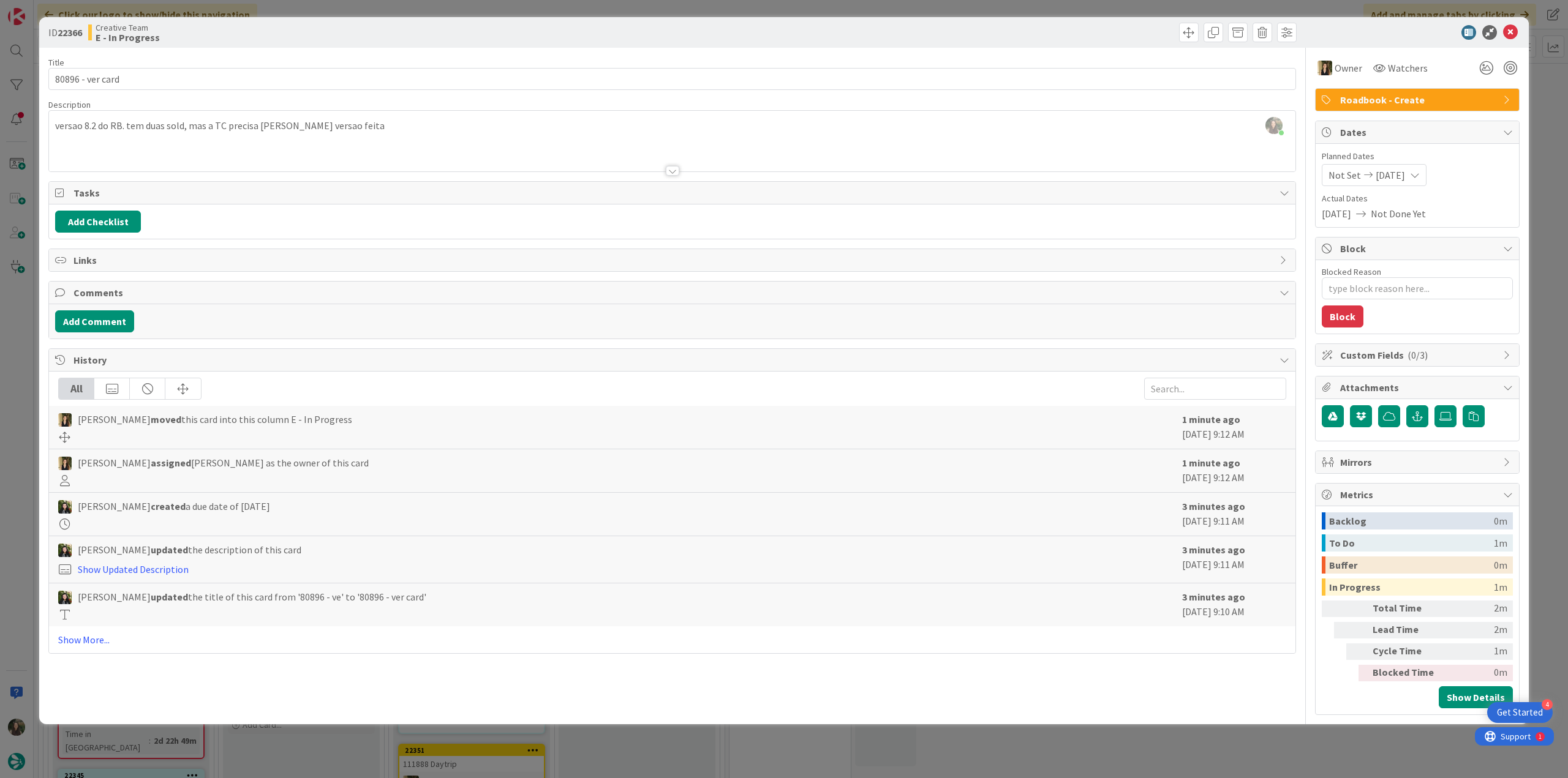
click at [12, 327] on div "ID 22366 Creative Team E - In Progress Title 16 / 128 80896 - ver card Descript…" at bounding box center [784, 389] width 1568 height 778
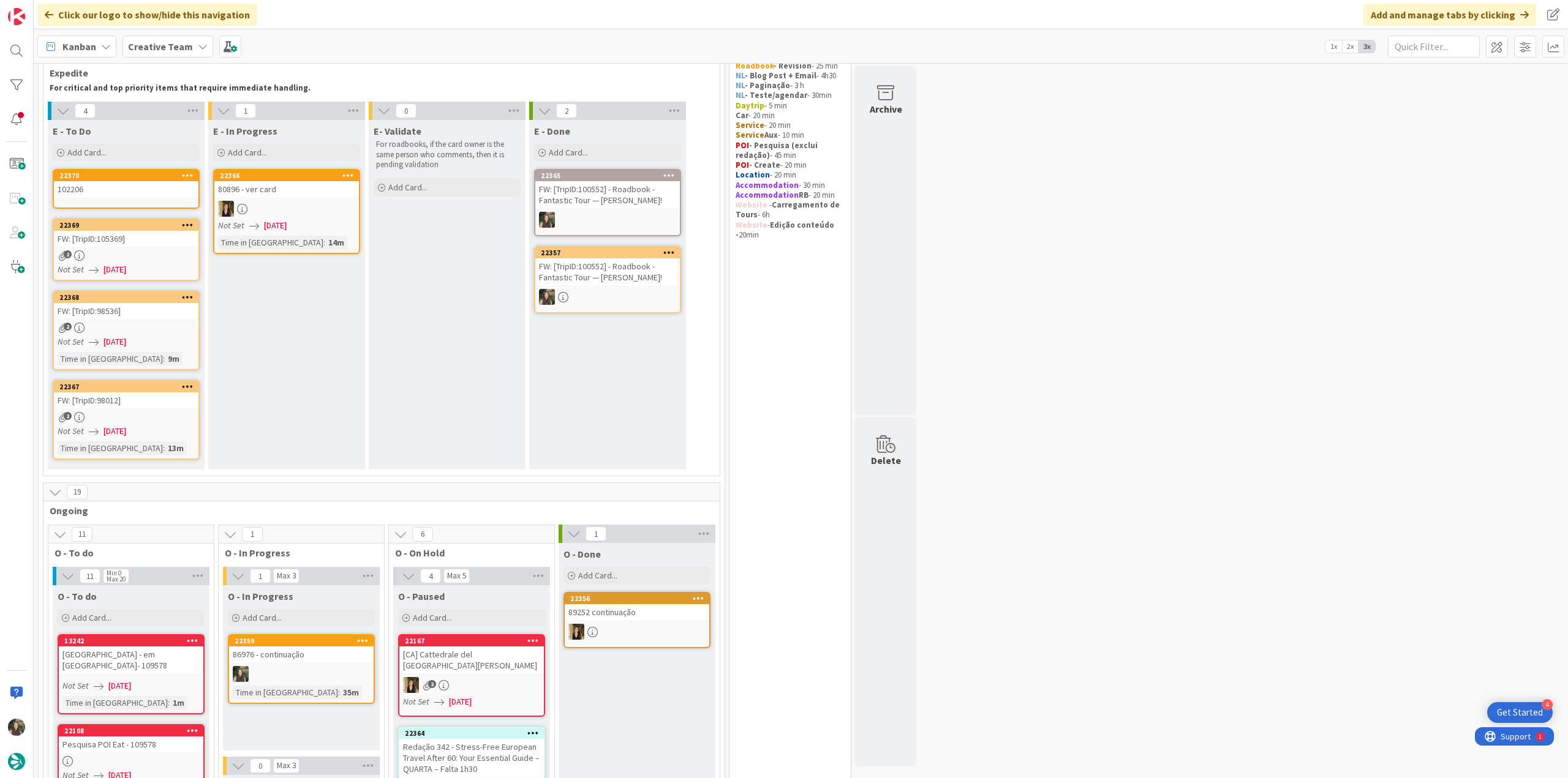
scroll to position [183, 0]
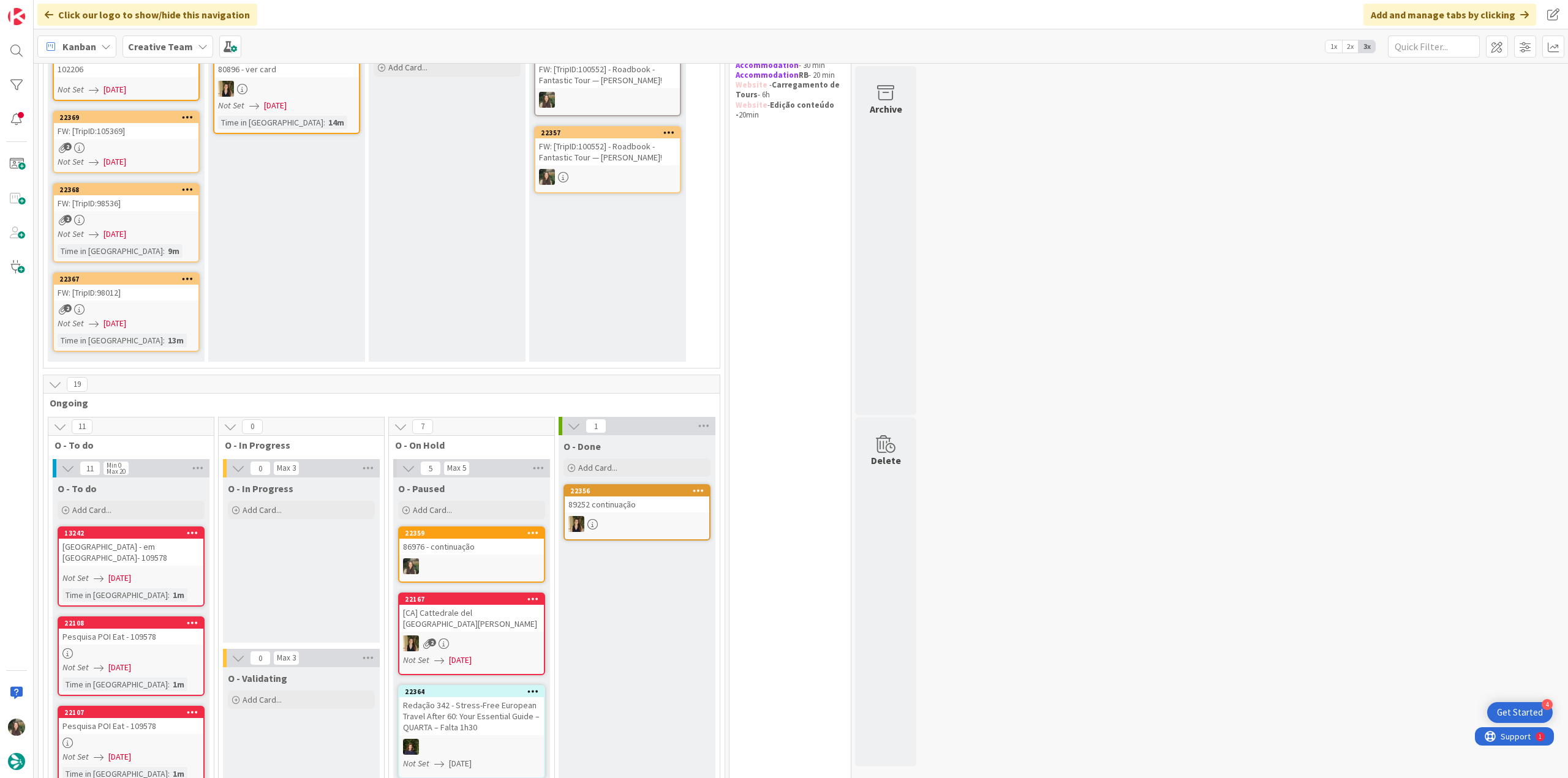
click at [478, 551] on div "86976 - continuação" at bounding box center [472, 546] width 144 height 16
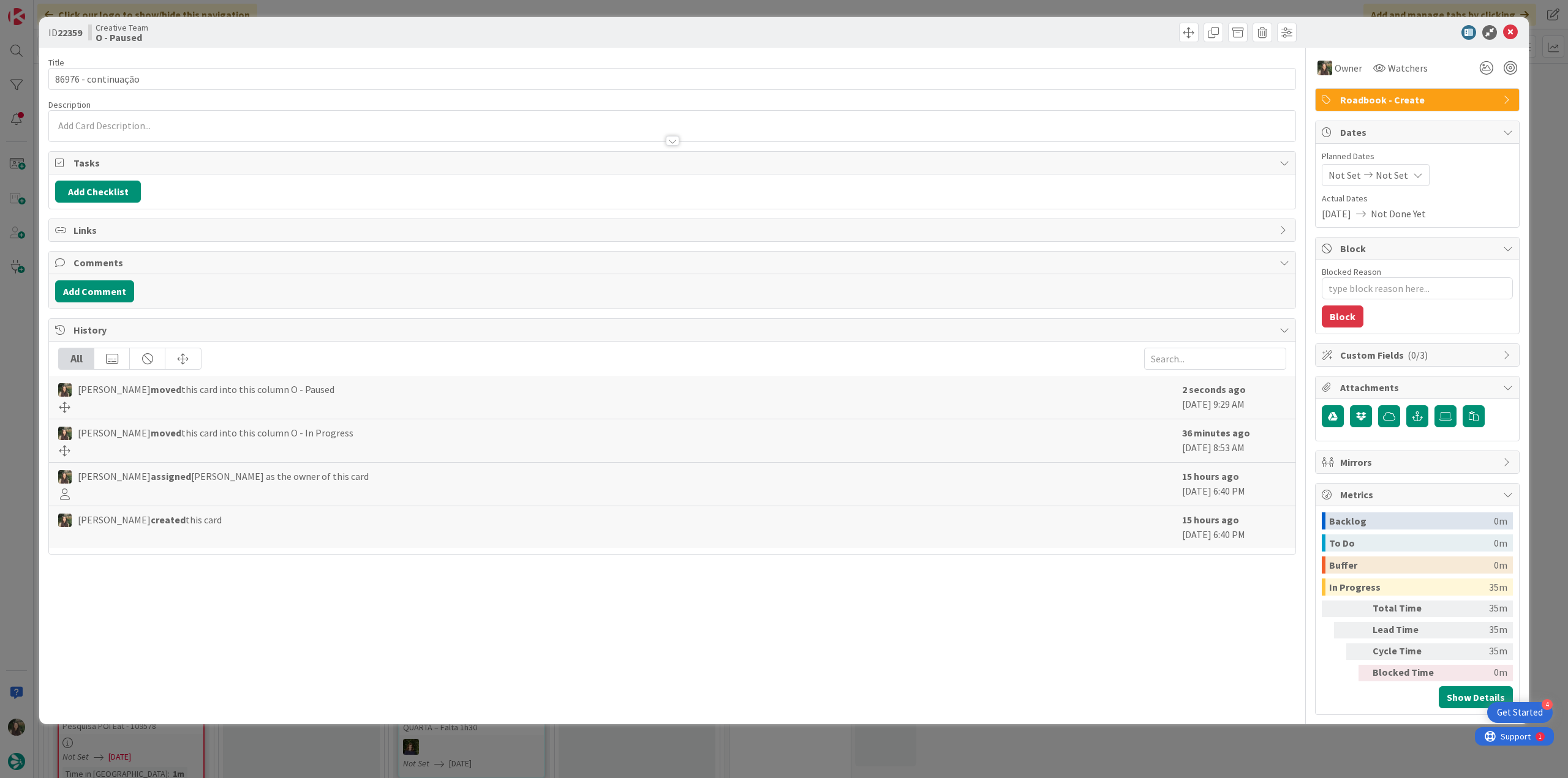
click at [1169, 754] on div "ID 22359 Creative Team O - Paused Title 19 / 128 86976 - continuação Descriptio…" at bounding box center [784, 389] width 1568 height 778
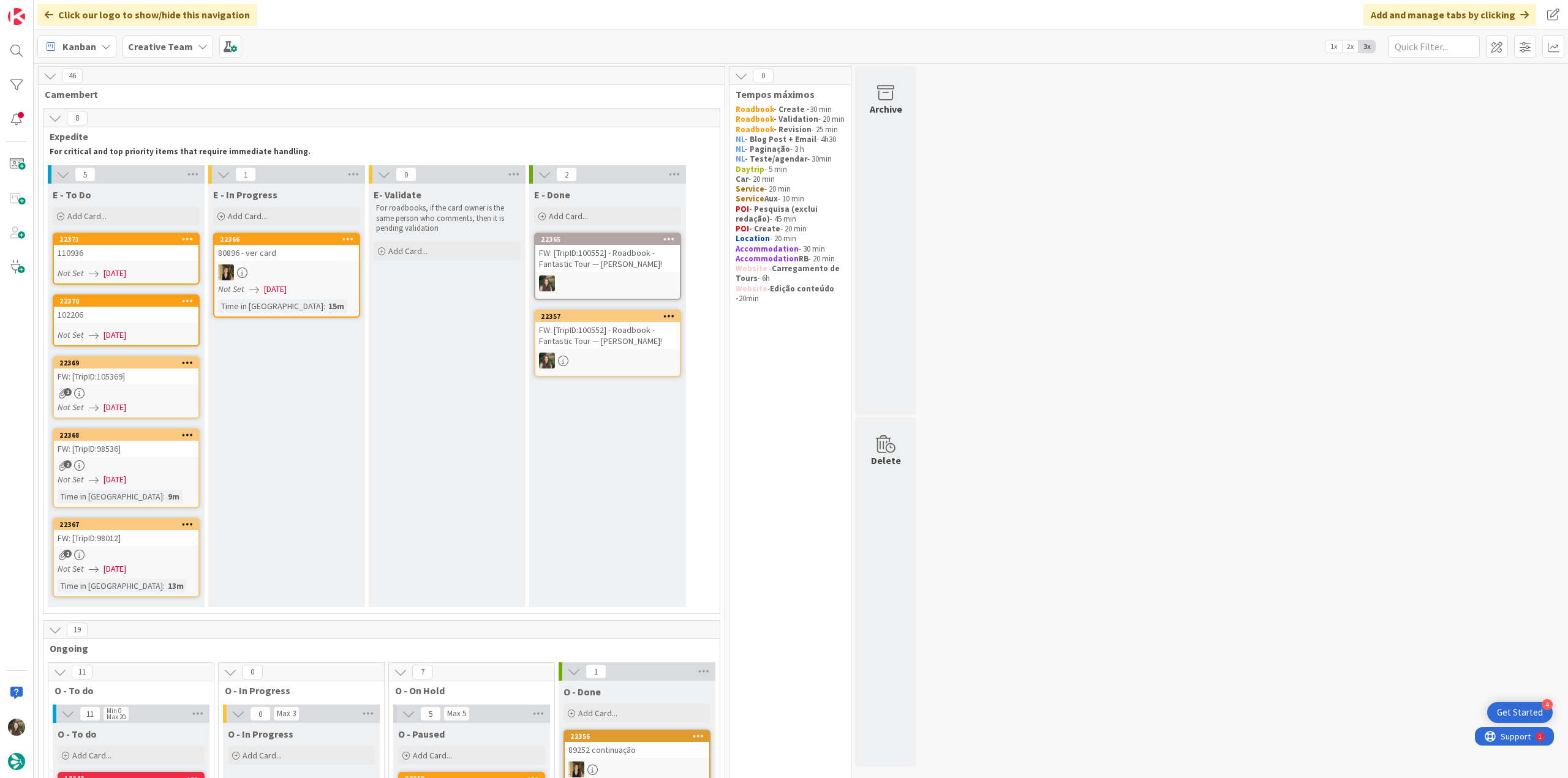
click at [157, 390] on div "2" at bounding box center [126, 393] width 144 height 10
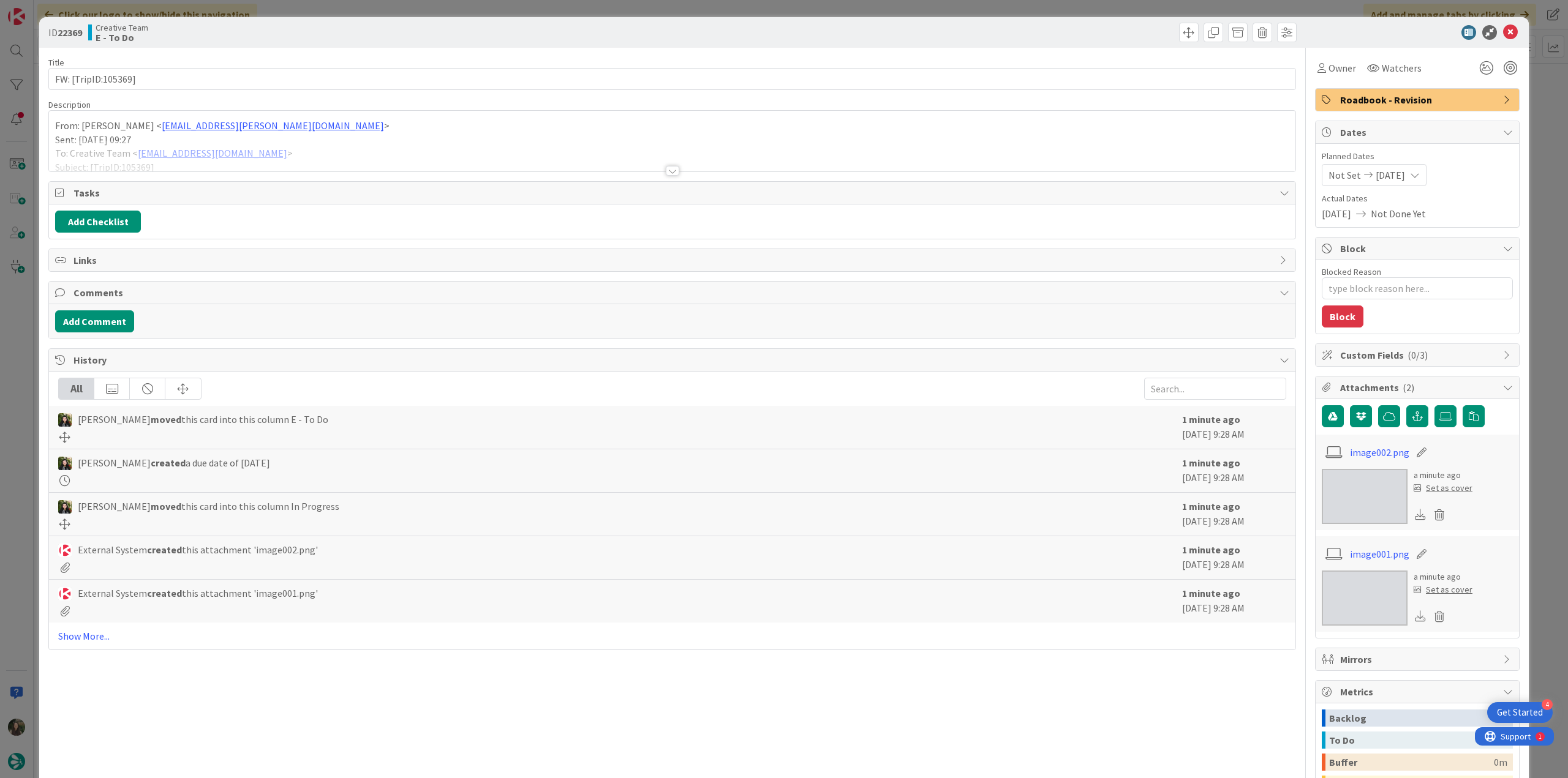
click at [389, 144] on div at bounding box center [672, 155] width 1247 height 31
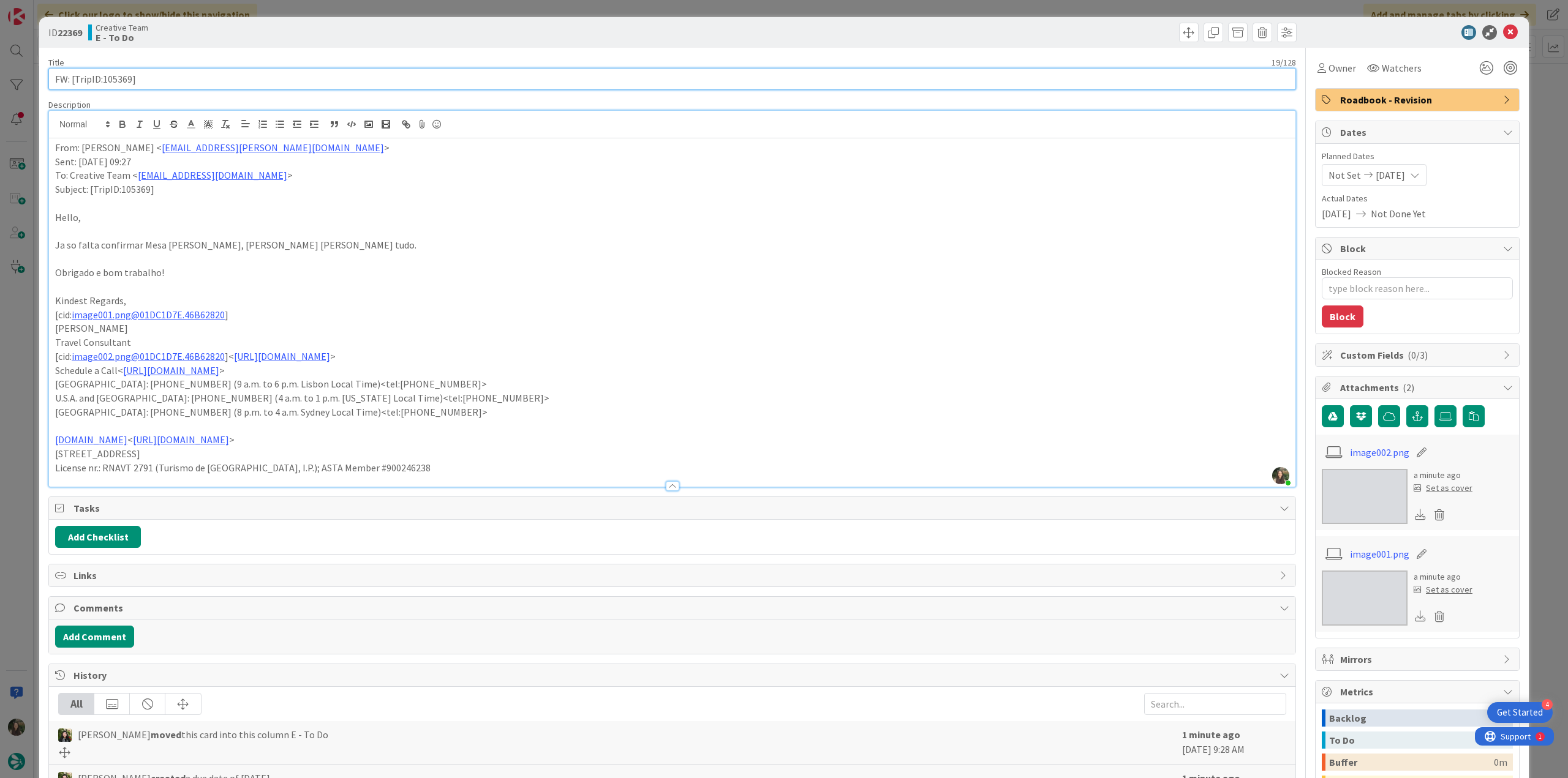
click at [113, 81] on input "FW: [TripID:105369]" at bounding box center [672, 79] width 1248 height 22
click at [1328, 72] on span "Owner" at bounding box center [1342, 67] width 27 height 14
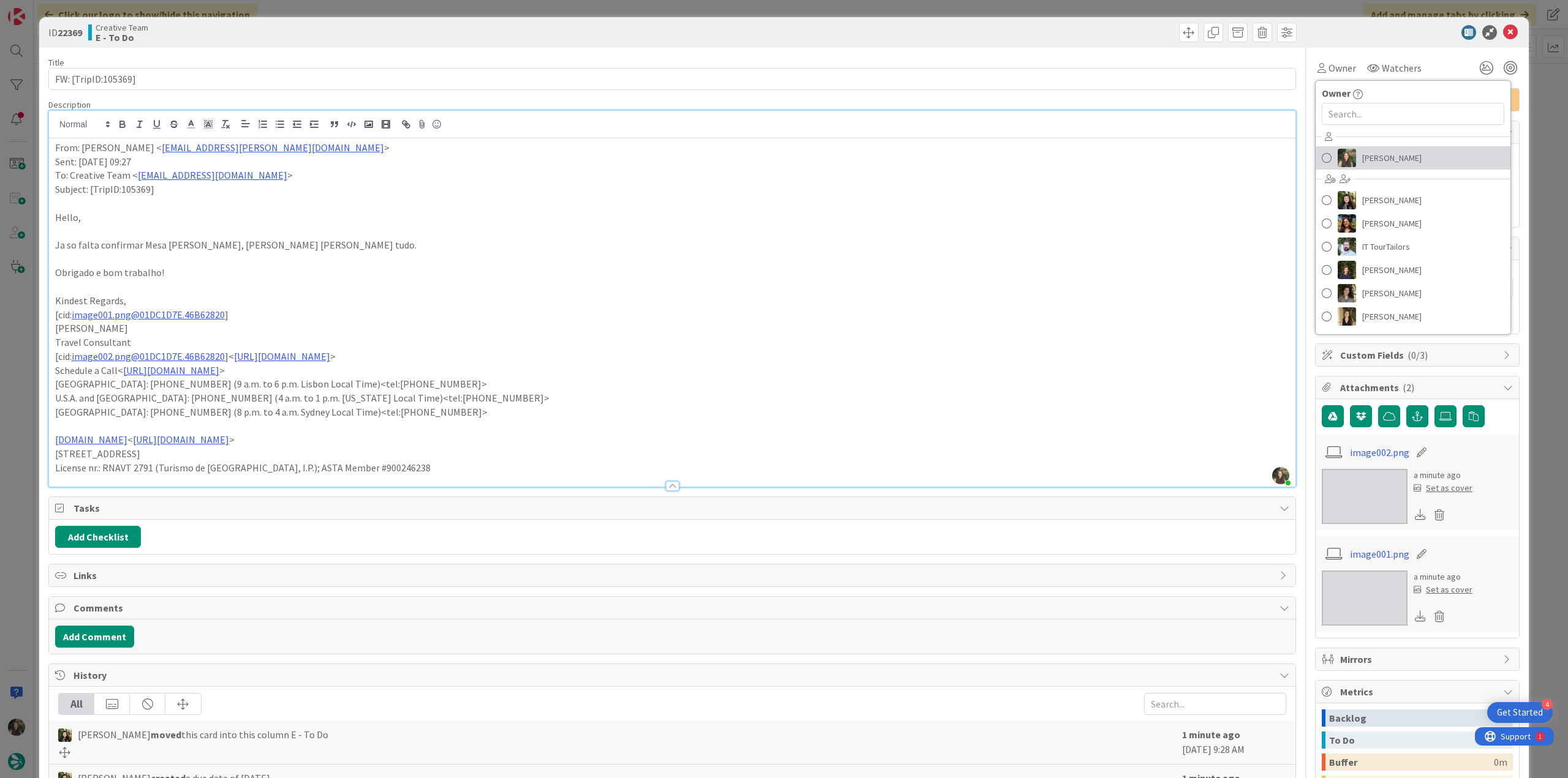
click at [1381, 156] on span "[PERSON_NAME]" at bounding box center [1392, 158] width 59 height 19
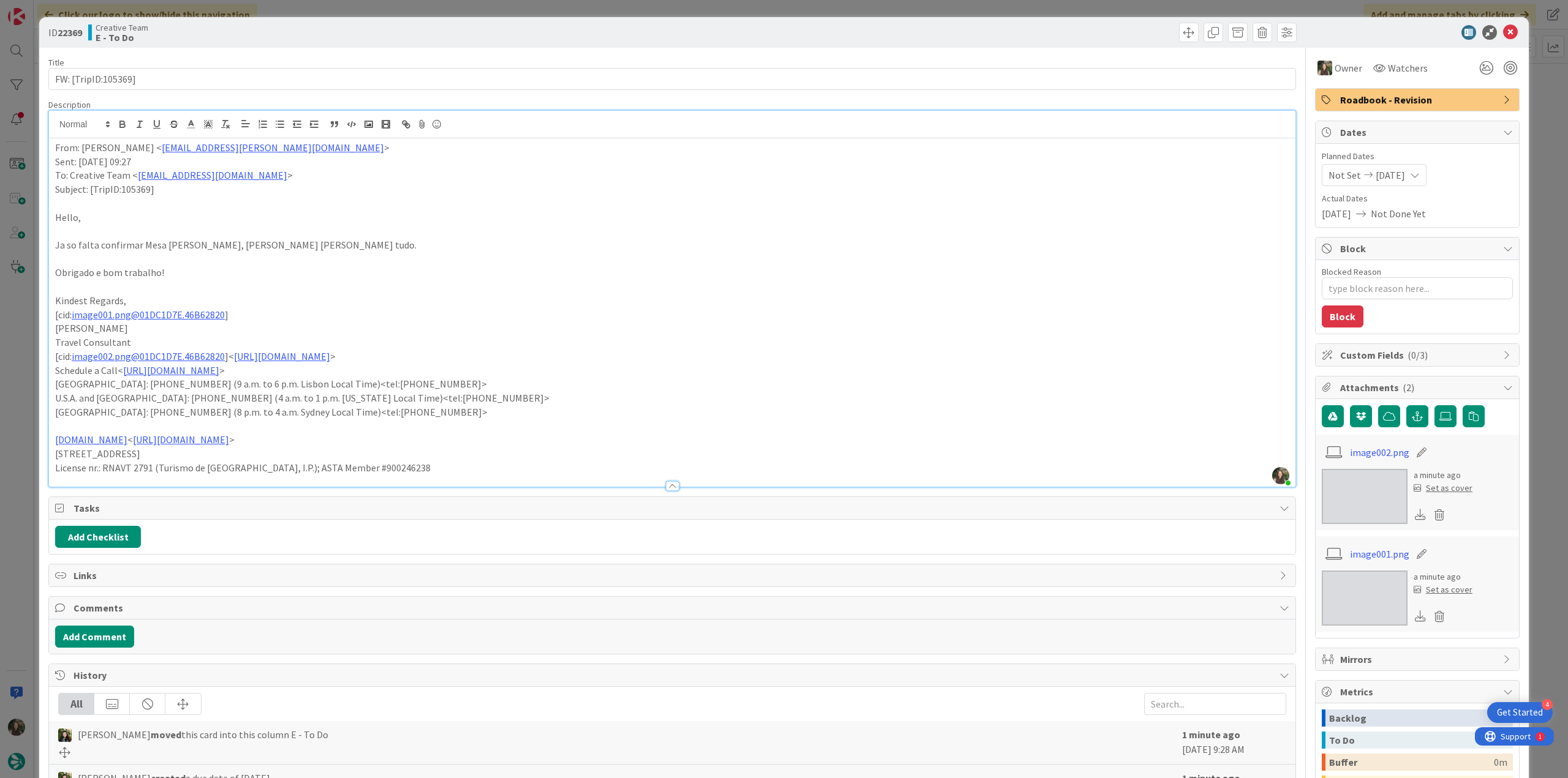
click at [1534, 111] on div "ID 22369 Creative Team E - To Do Title 19 / 128 FW: [TripID:105369] Description…" at bounding box center [784, 389] width 1568 height 778
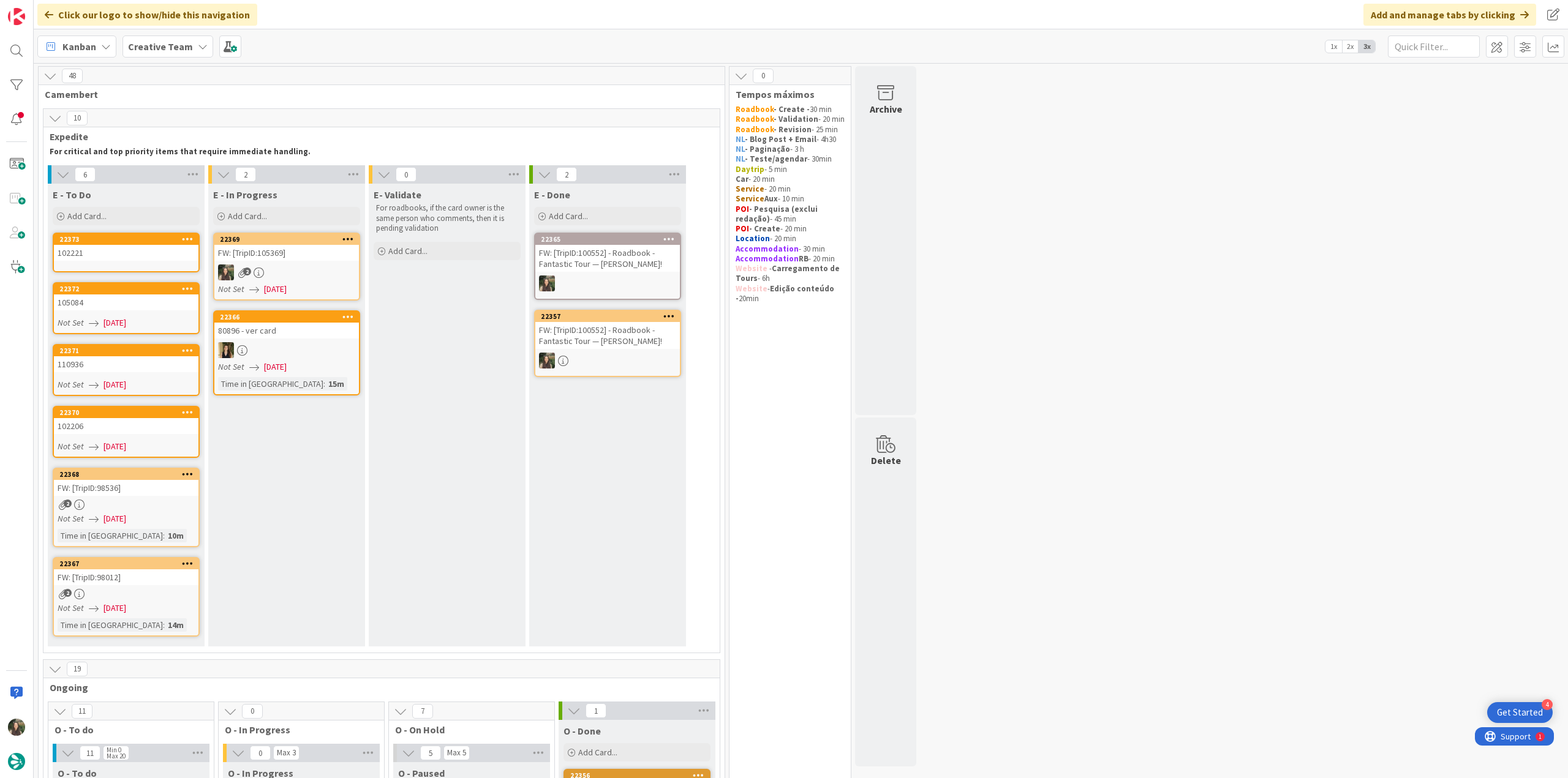
click at [303, 271] on div "2" at bounding box center [286, 272] width 144 height 16
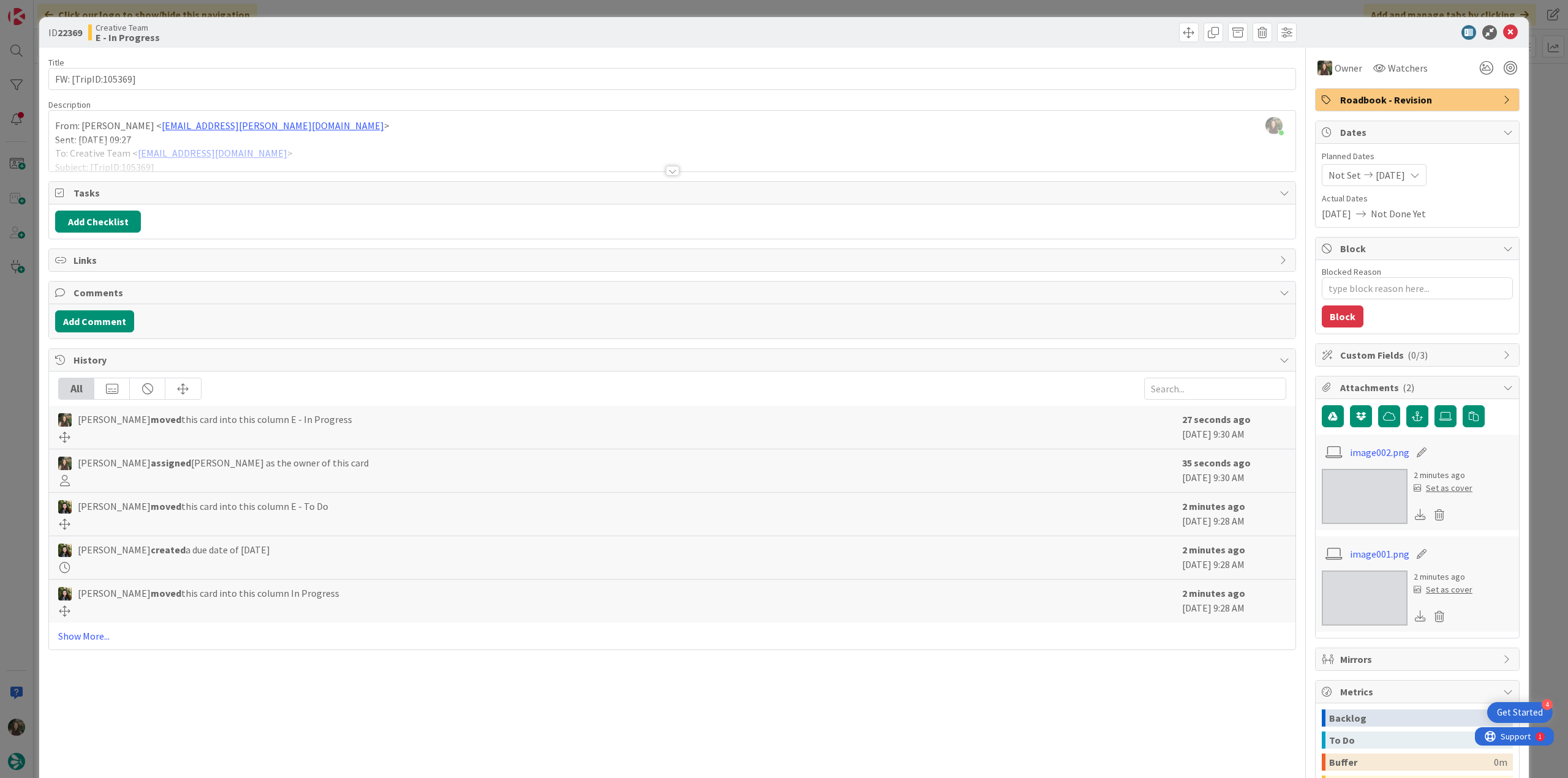
click at [341, 161] on div at bounding box center [672, 155] width 1247 height 31
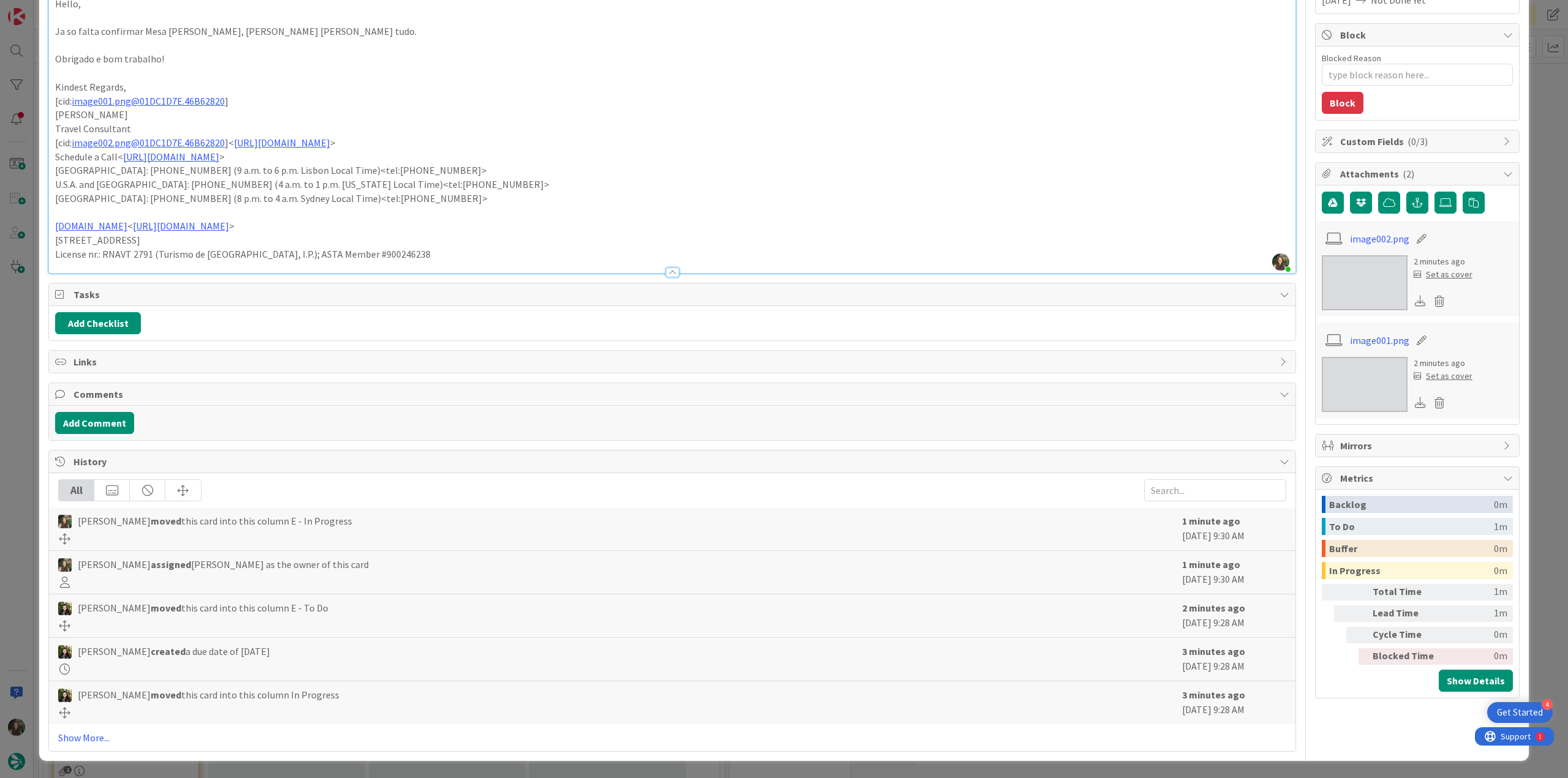
scroll to position [30, 0]
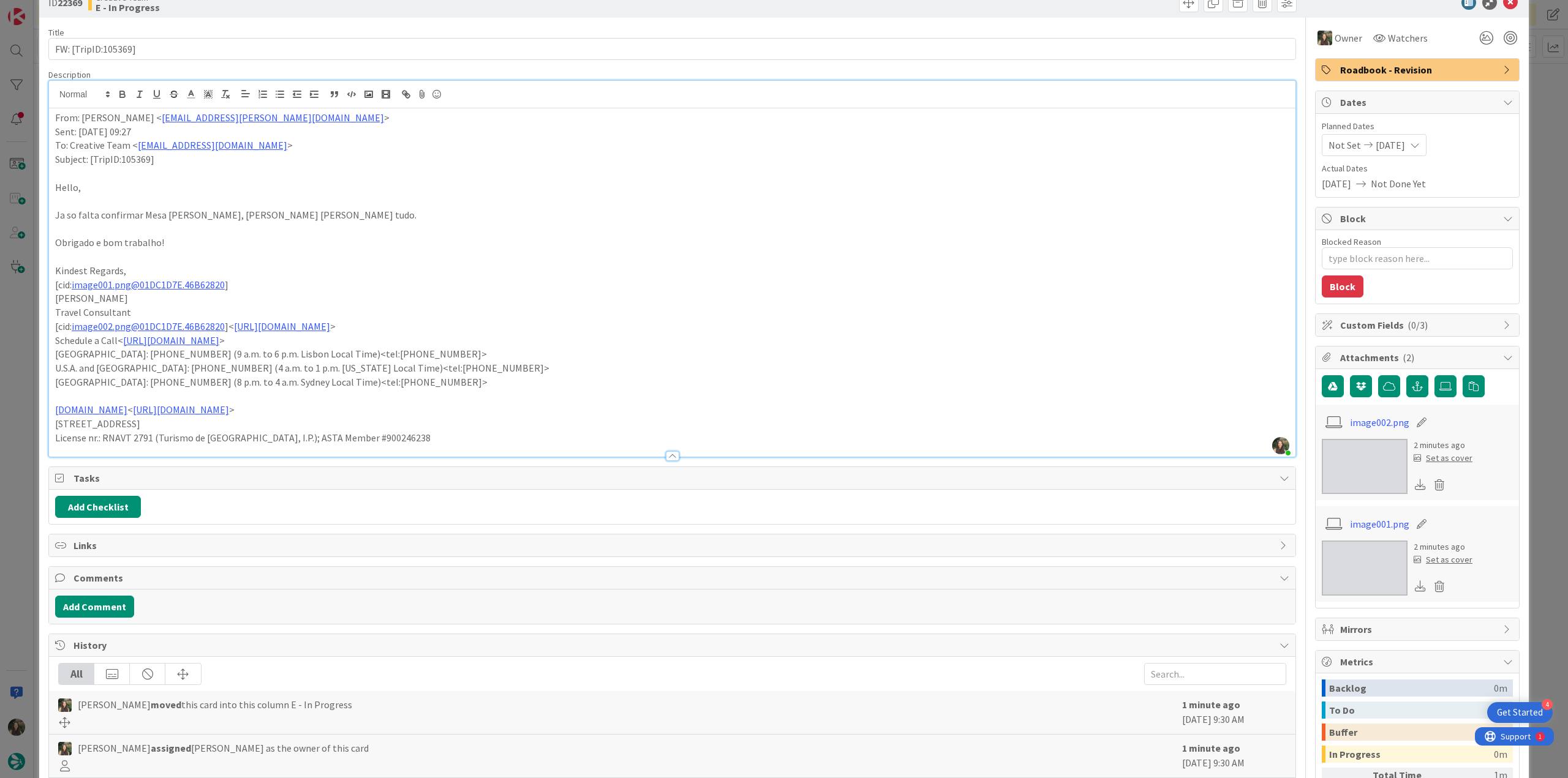
click at [28, 330] on div "ID 22369 Creative Team E - In Progress Title 19 / 128 FW: [TripID:105369] Descr…" at bounding box center [784, 389] width 1568 height 778
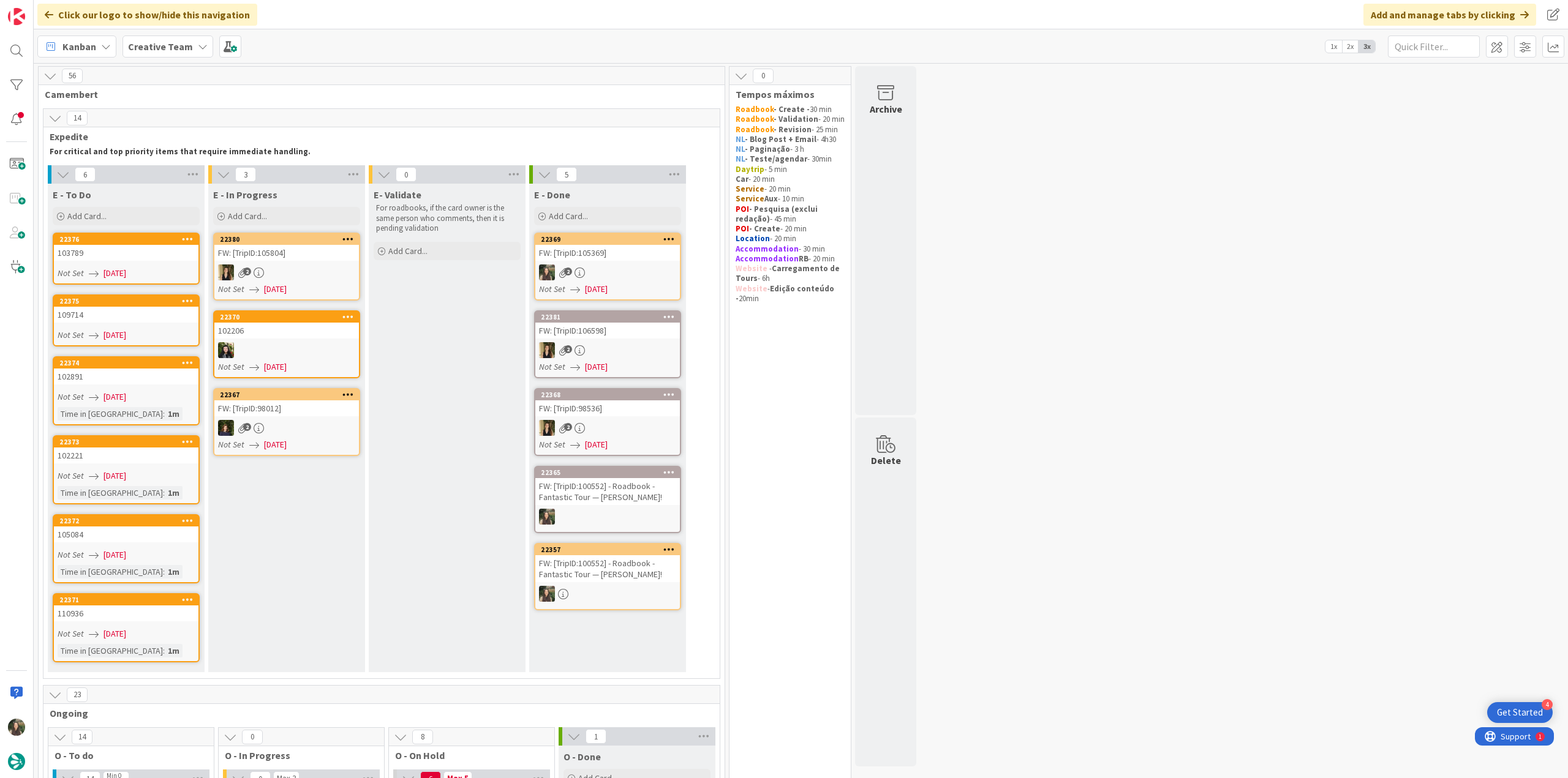
click at [614, 259] on div "FW: [TripID:105369]" at bounding box center [608, 252] width 144 height 16
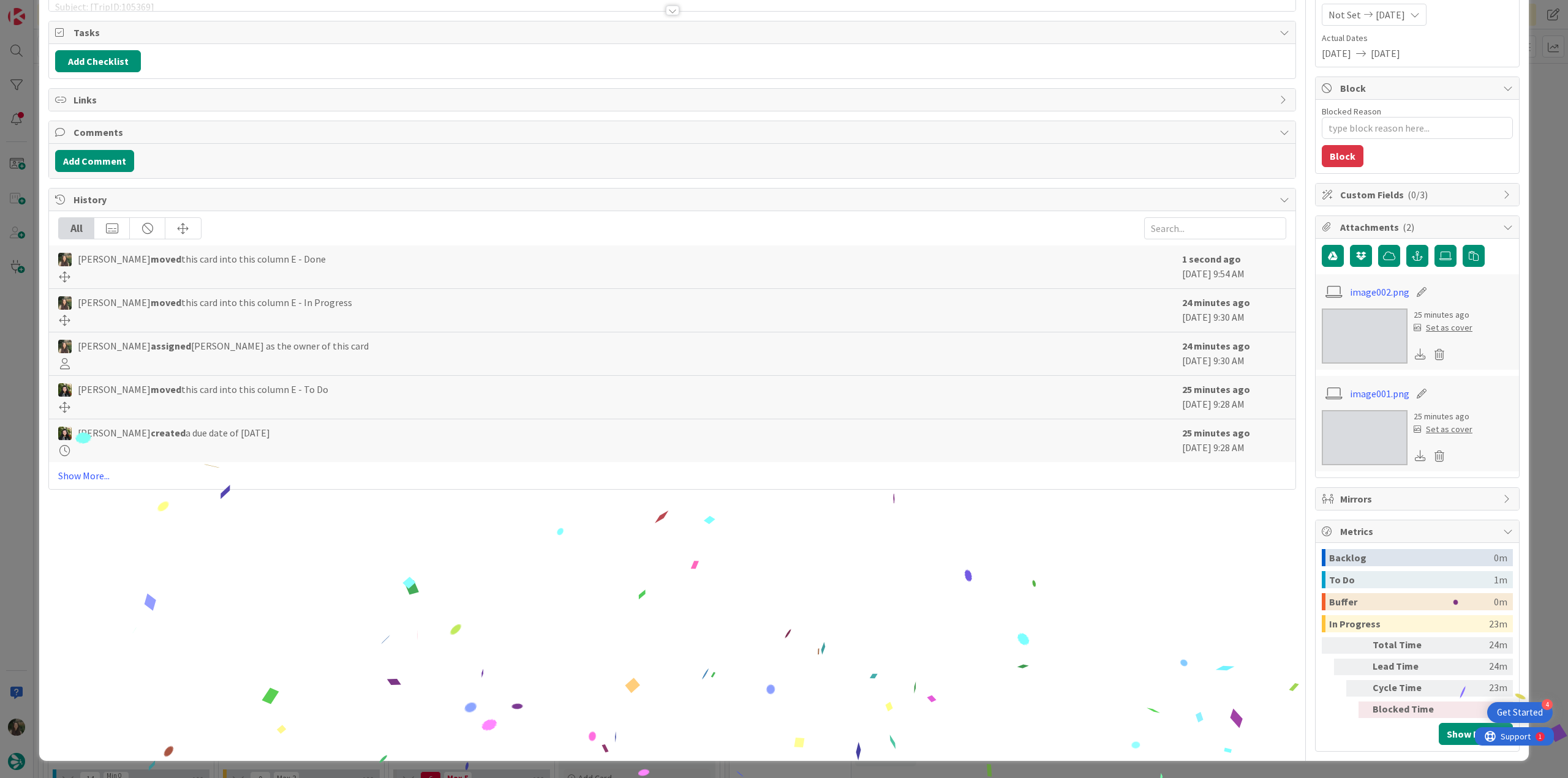
click at [1540, 572] on div "ID 22369 Creative Team E - Done Title 19 / 128 FW: [TripID:105369] Description …" at bounding box center [784, 389] width 1568 height 778
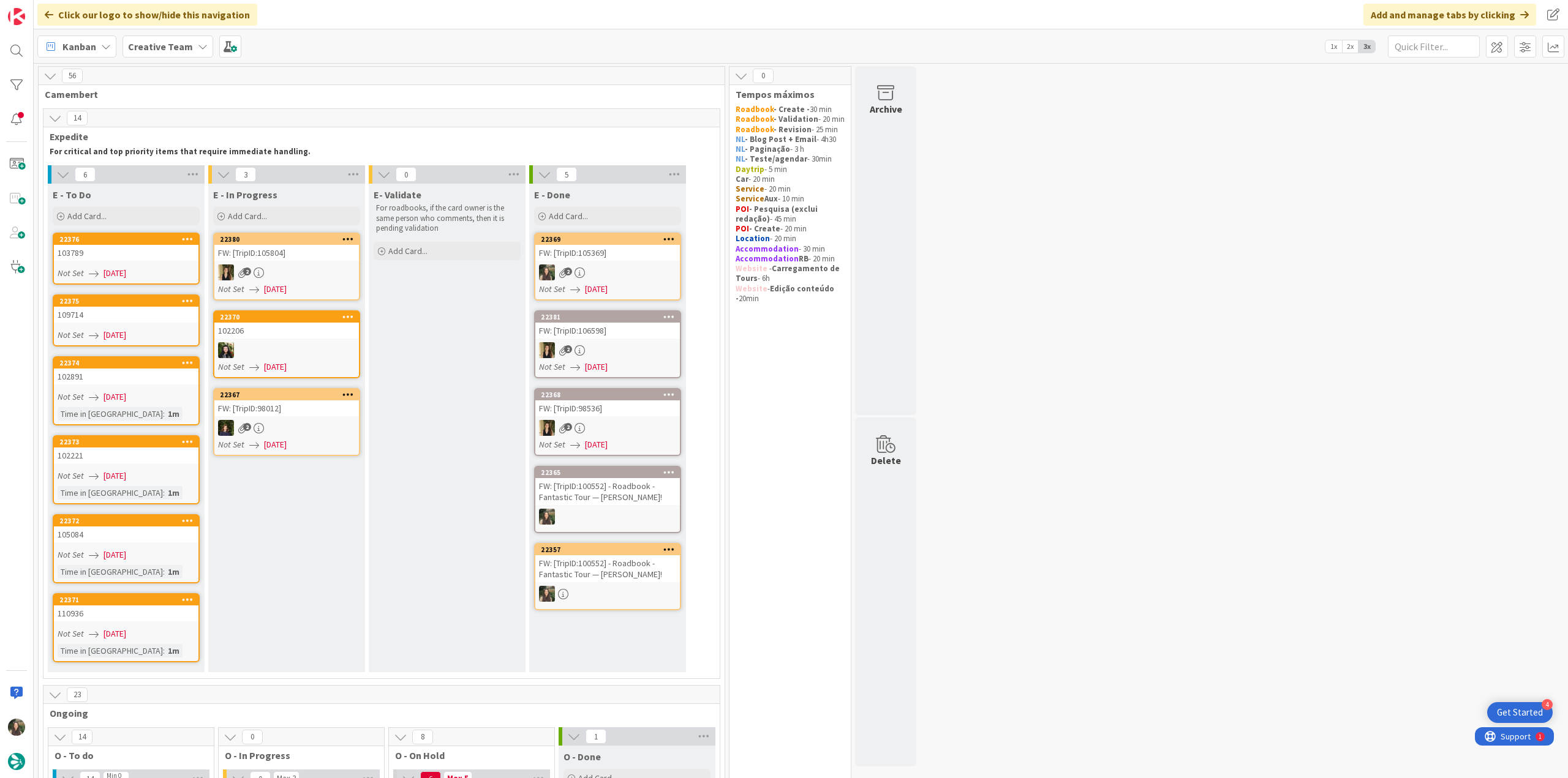
click at [166, 612] on div "110936" at bounding box center [126, 613] width 144 height 16
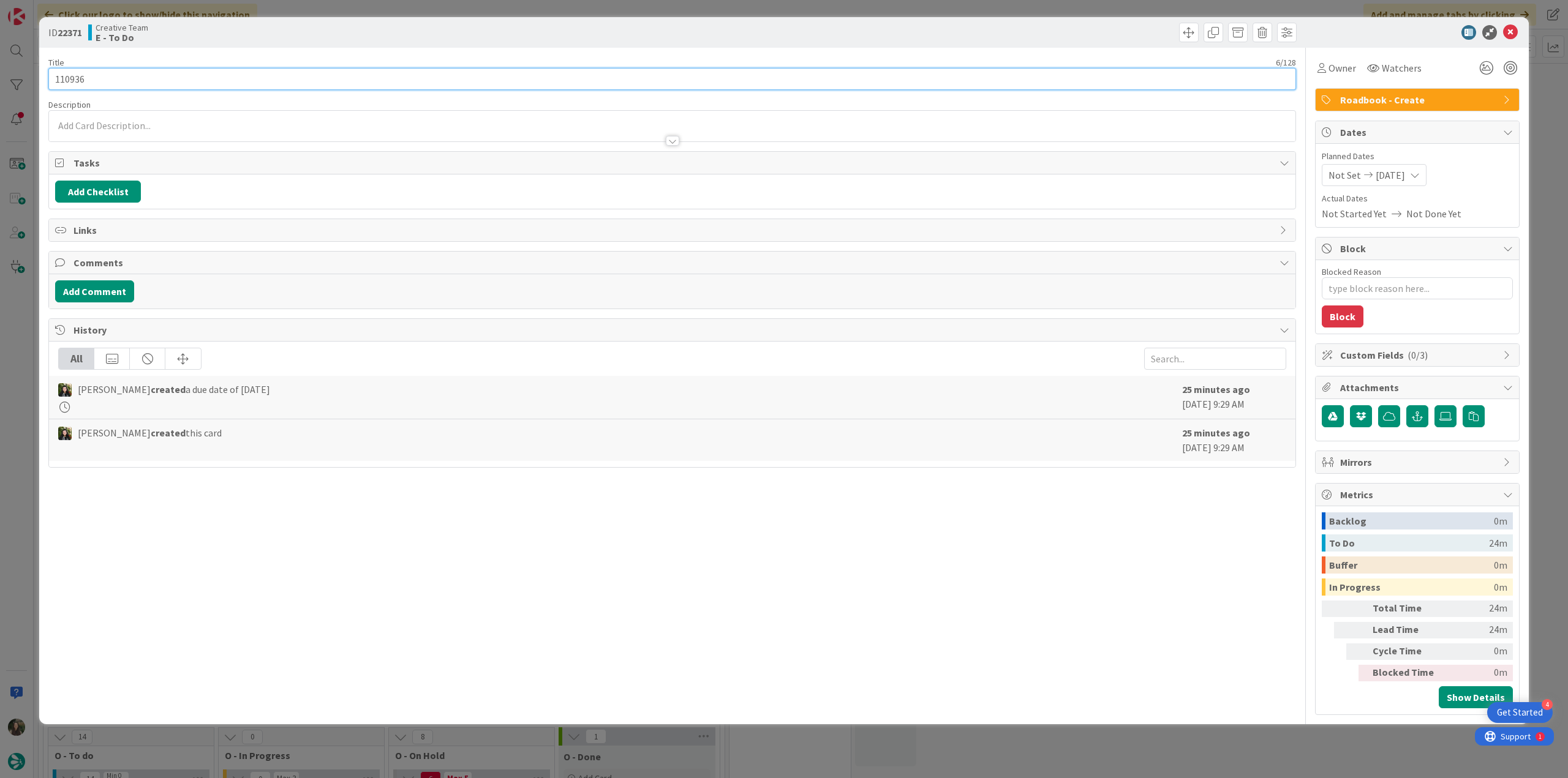
click at [73, 79] on input "110936" at bounding box center [672, 79] width 1248 height 22
click at [1355, 70] on div "Owner" at bounding box center [1336, 68] width 43 height 22
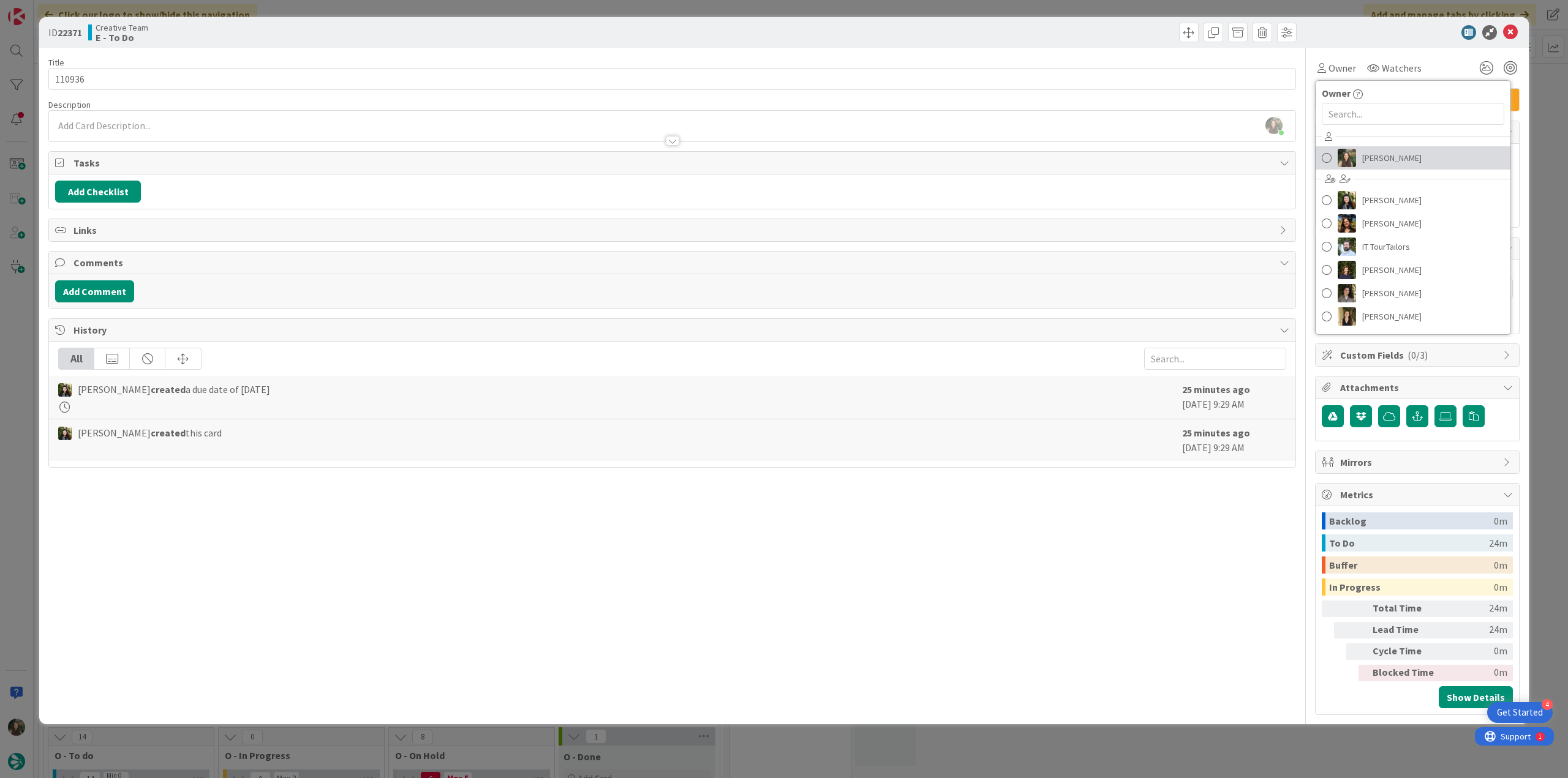
click at [1377, 160] on span "[PERSON_NAME]" at bounding box center [1392, 158] width 59 height 19
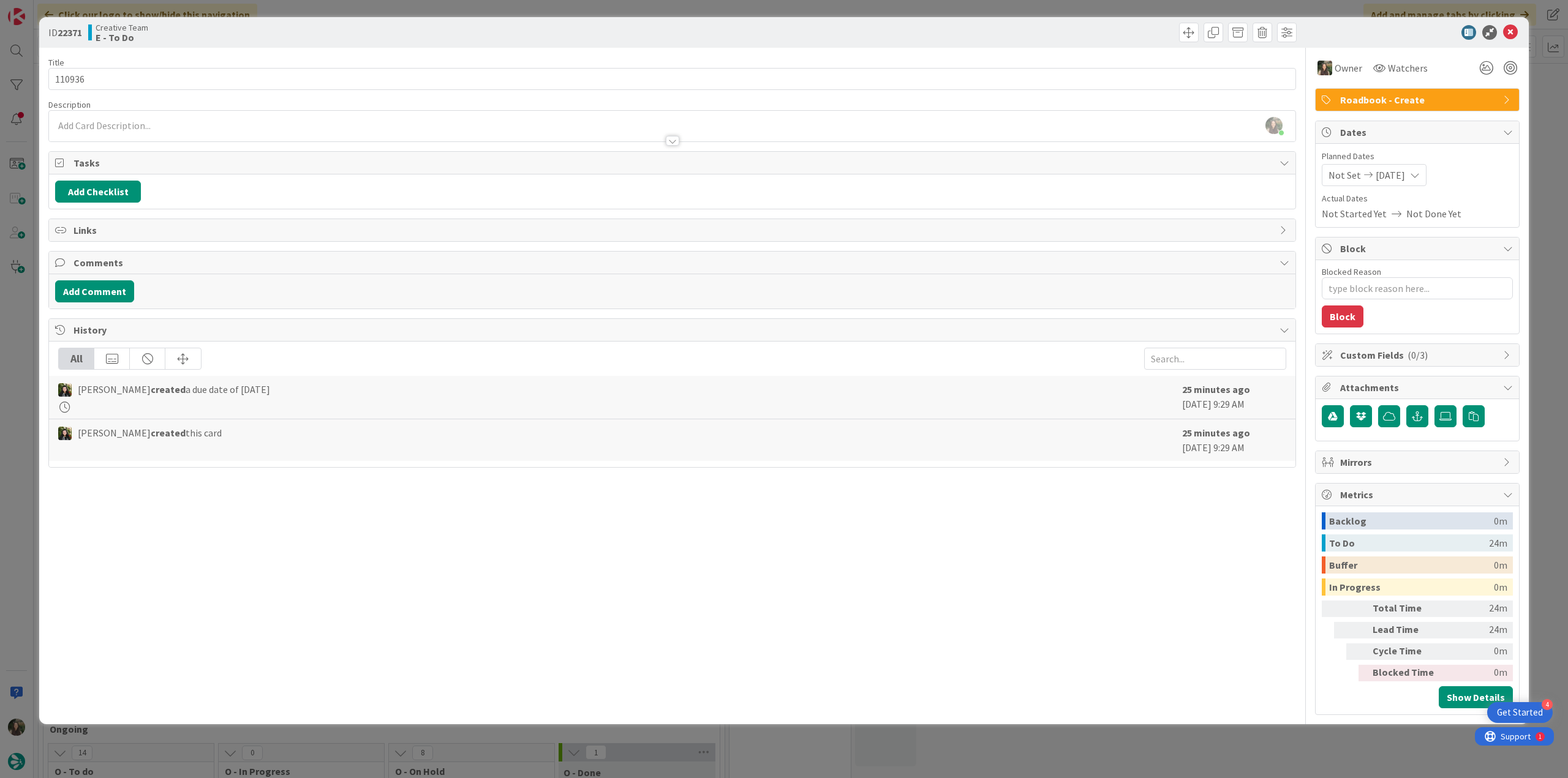
type textarea "x"
click at [1540, 104] on div "ID 22371 Creative Team E - To Do Title 6 / 128 110936 Description [PERSON_NAME]…" at bounding box center [784, 389] width 1568 height 778
